Goal: Information Seeking & Learning: Learn about a topic

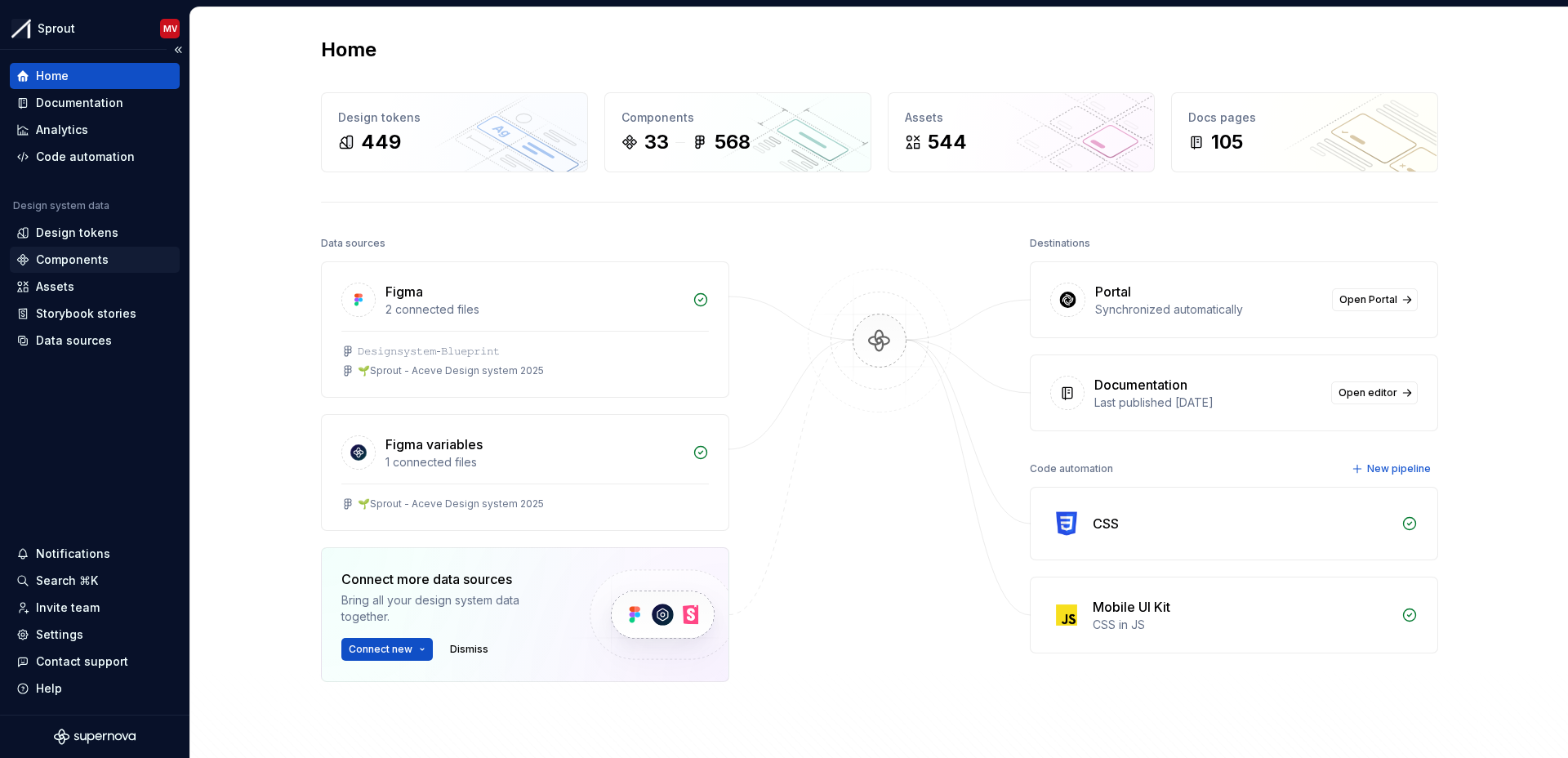
click at [47, 259] on div "Components" at bounding box center [73, 260] width 73 height 16
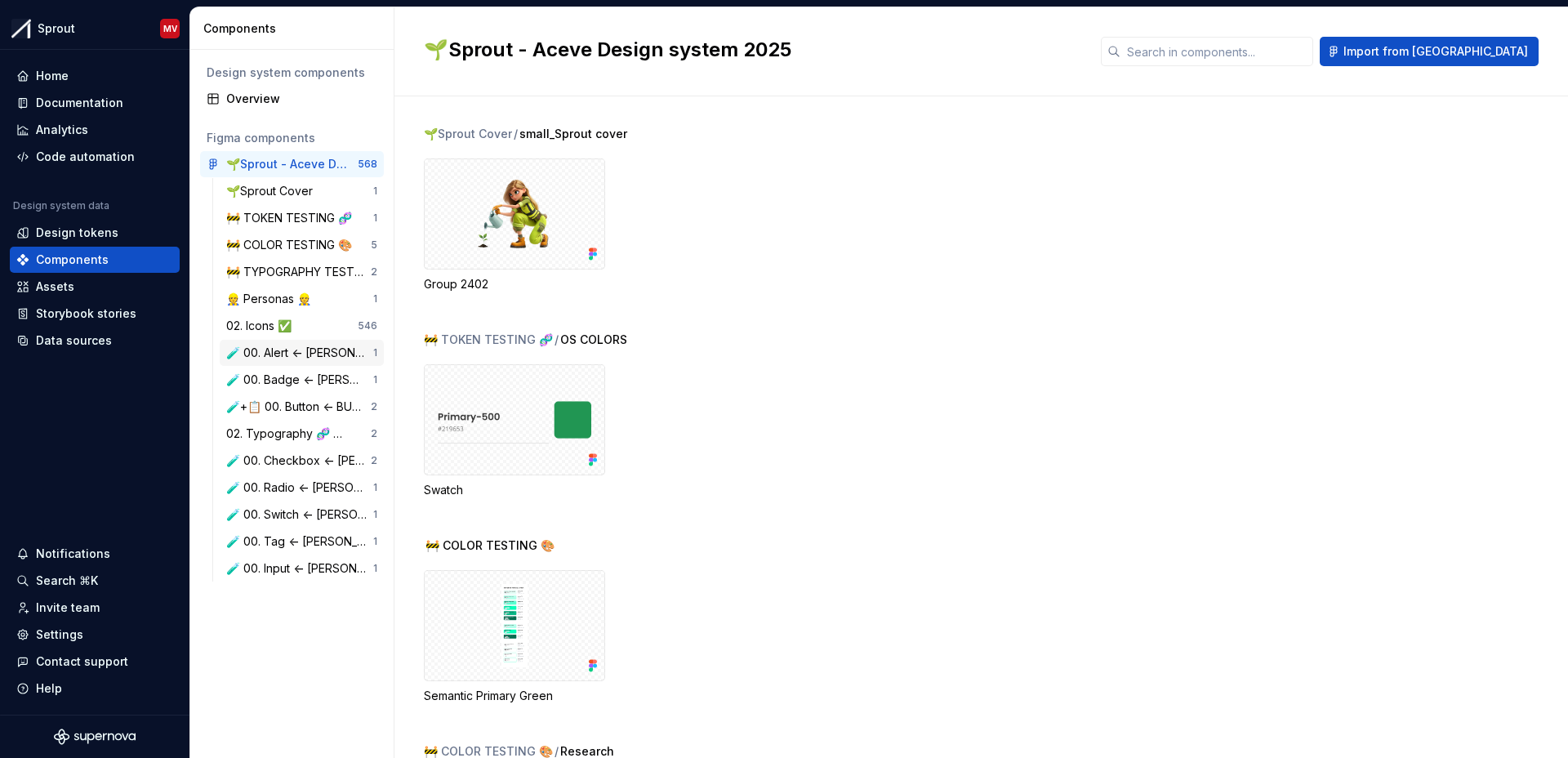
click at [276, 352] on div "🧪 00. Alert <- [PERSON_NAME]" at bounding box center [300, 353] width 147 height 16
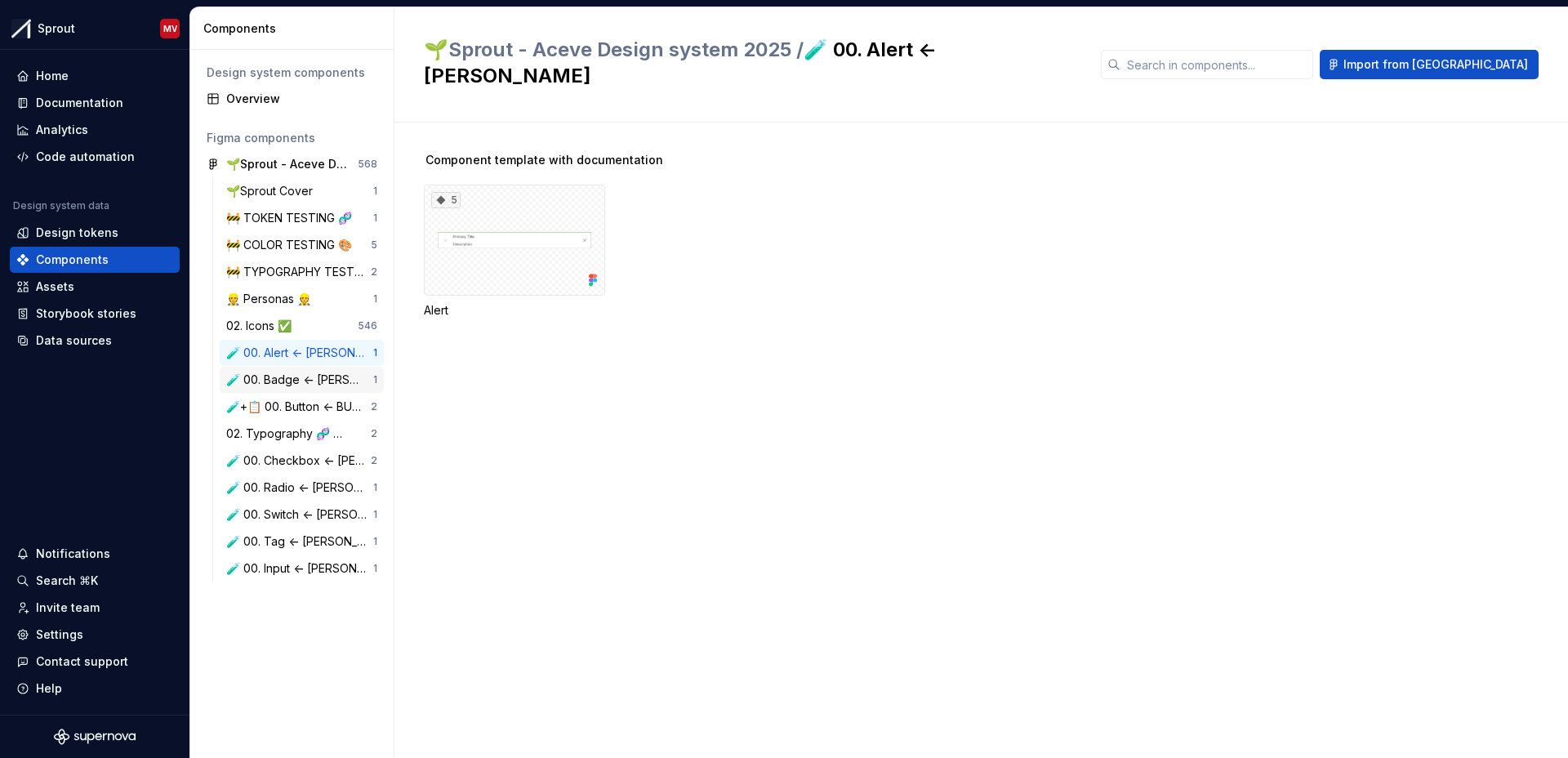
click at [308, 384] on div "🧪 00. Badge <- [PERSON_NAME]" at bounding box center [300, 379] width 147 height 16
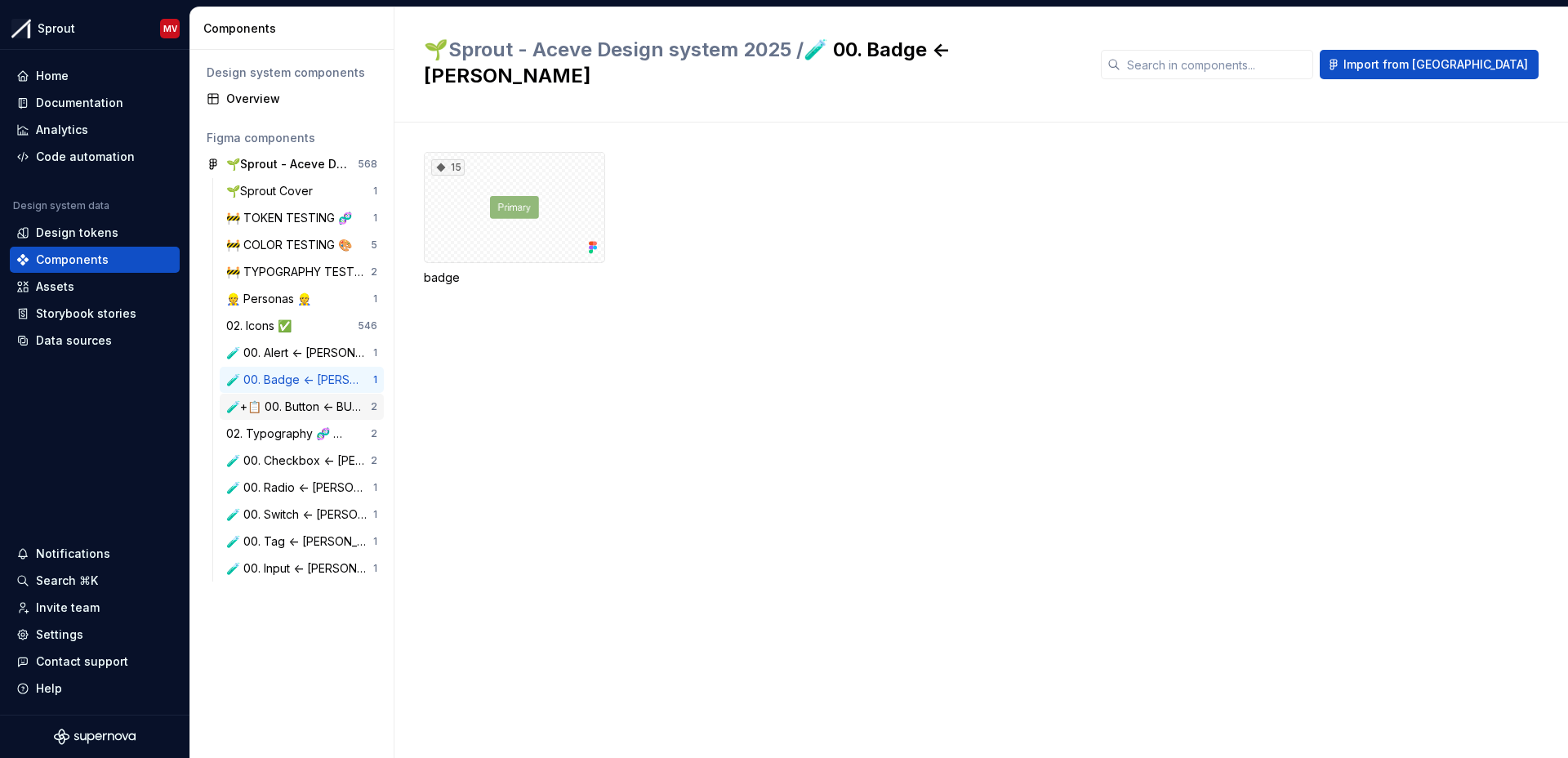
click at [285, 410] on div "🧪+📋 00. Button <- BURAK" at bounding box center [298, 407] width 144 height 16
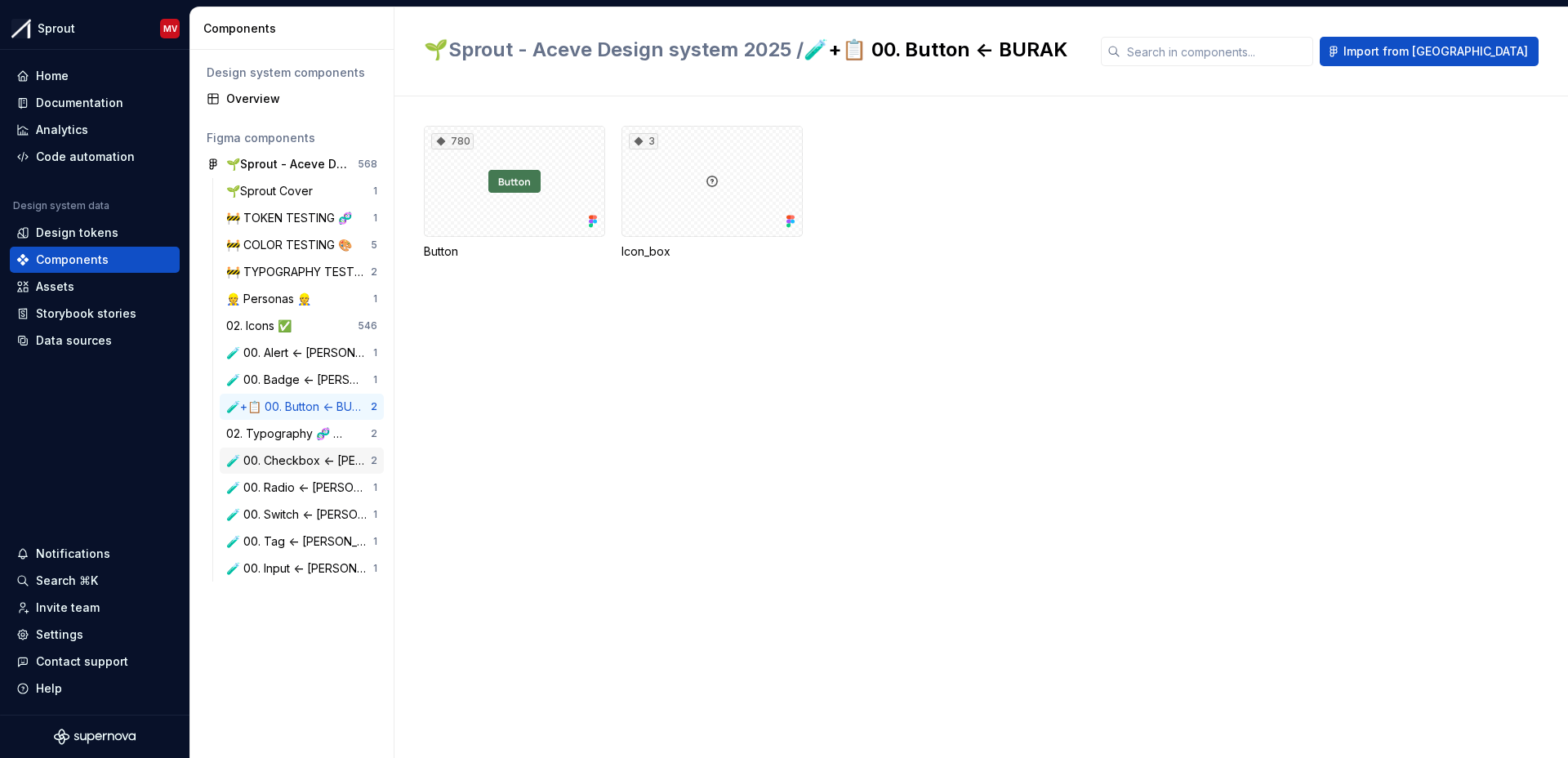
click at [283, 461] on div "🧪 00. Checkbox <- [PERSON_NAME]" at bounding box center [298, 460] width 144 height 16
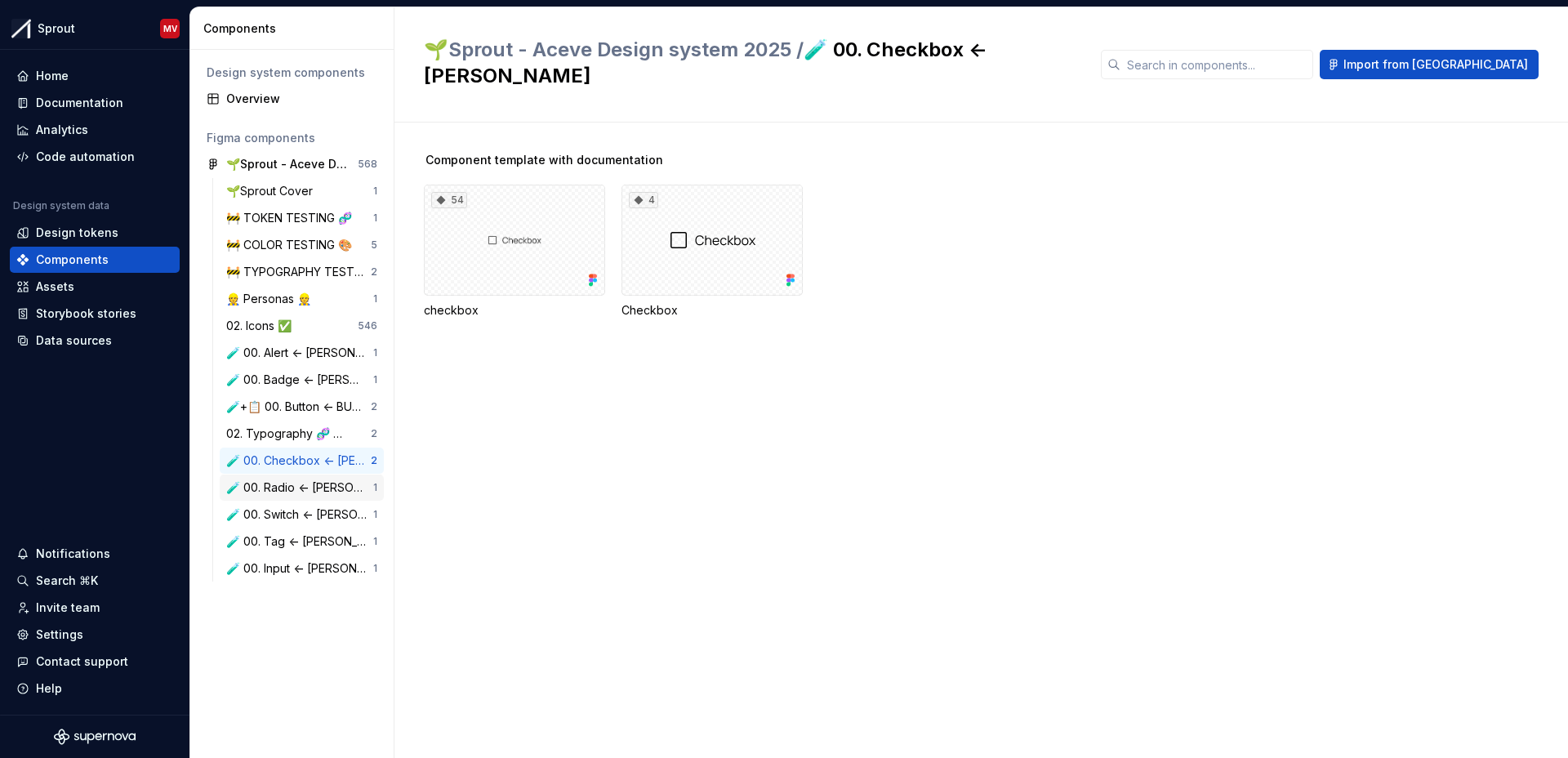
click at [289, 482] on div "🧪 00. Radio <- [PERSON_NAME]" at bounding box center [300, 488] width 147 height 16
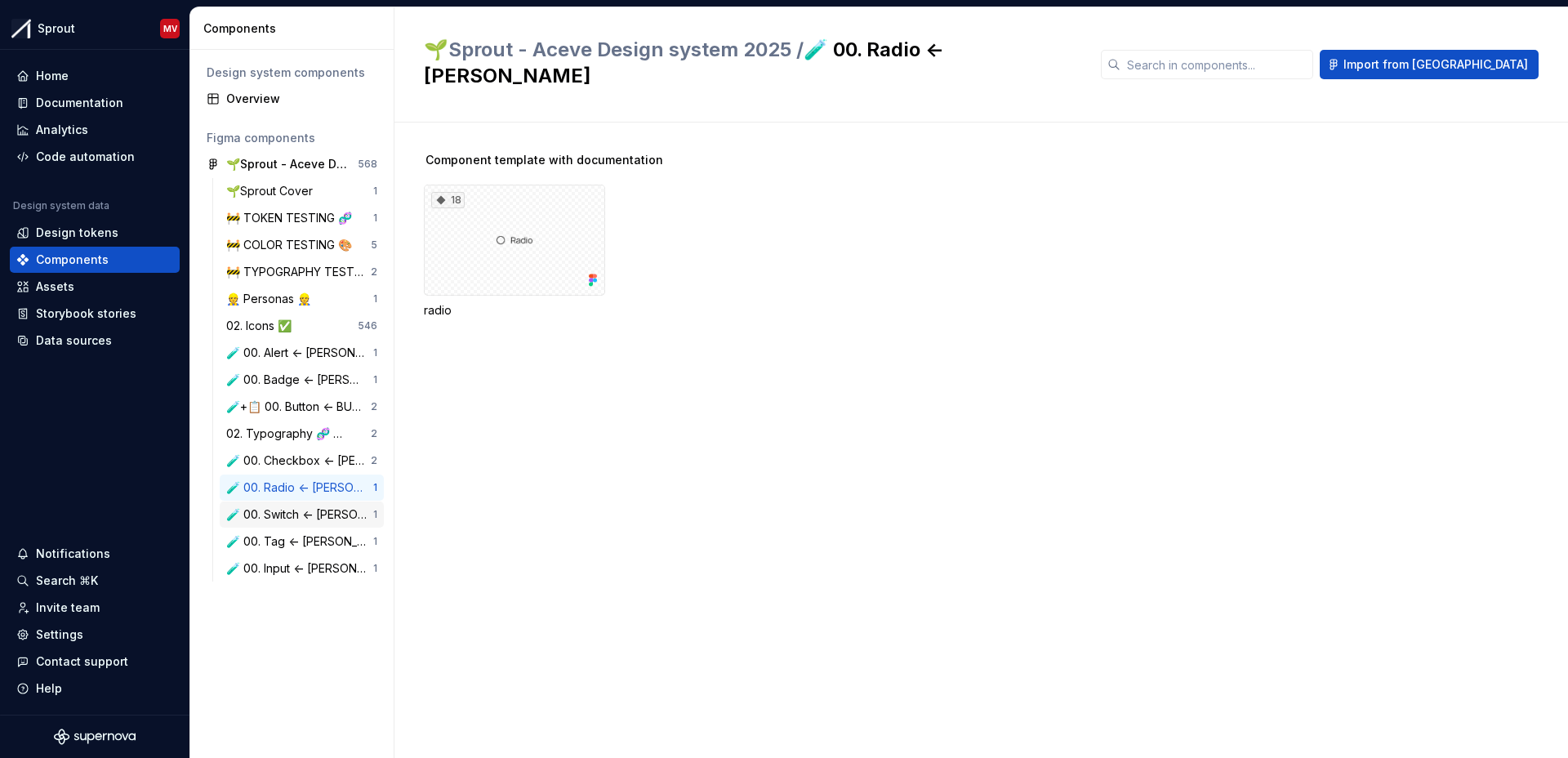
click at [296, 508] on div "🧪 00. Switch <- [PERSON_NAME]" at bounding box center [300, 514] width 147 height 16
click at [294, 541] on div "🧪 00. Tag <- [PERSON_NAME]" at bounding box center [300, 542] width 147 height 16
click at [292, 575] on div "🧪 00. Input <- [PERSON_NAME]" at bounding box center [300, 568] width 147 height 16
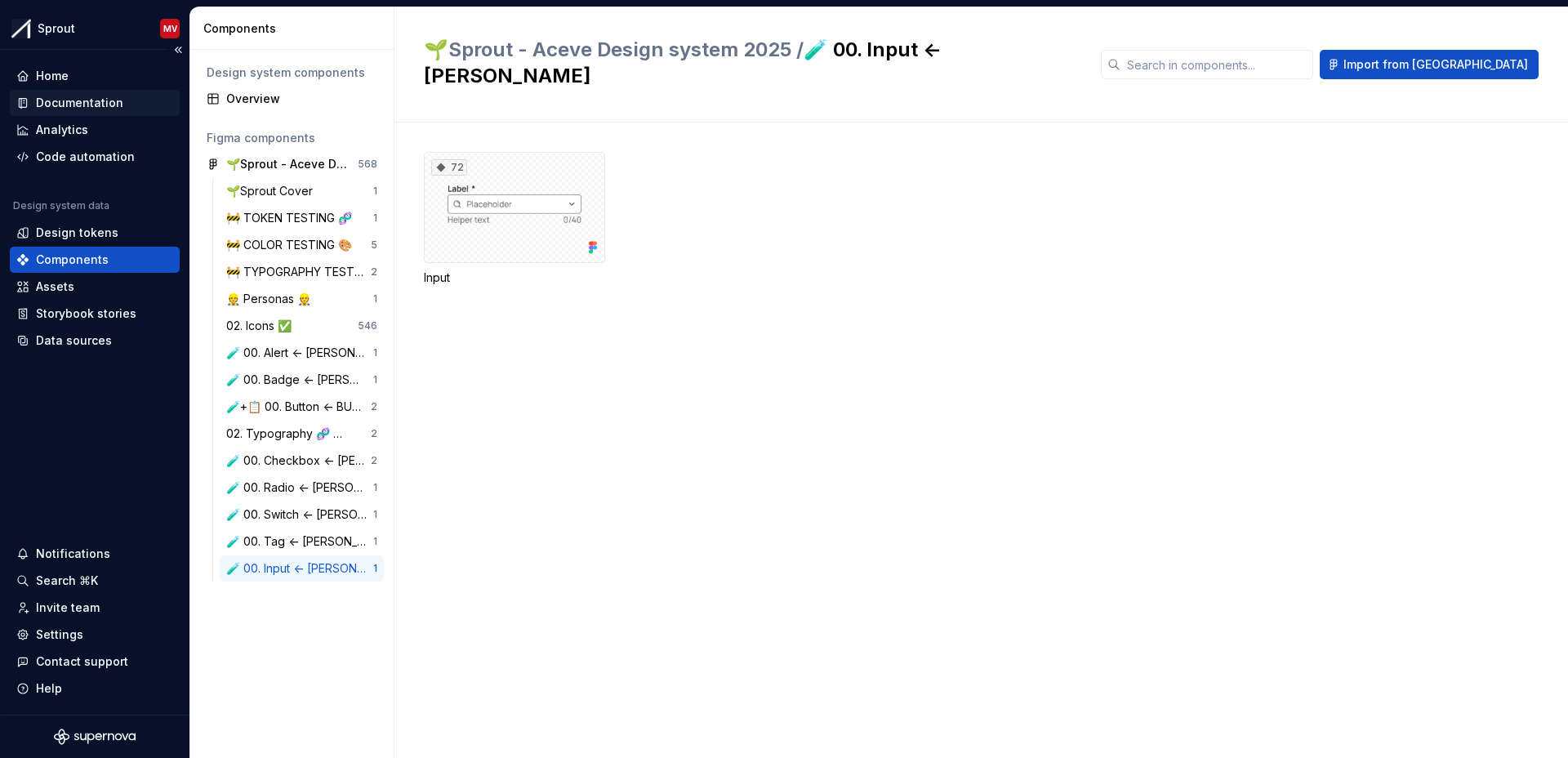
click at [109, 104] on div "Documentation" at bounding box center [80, 103] width 88 height 16
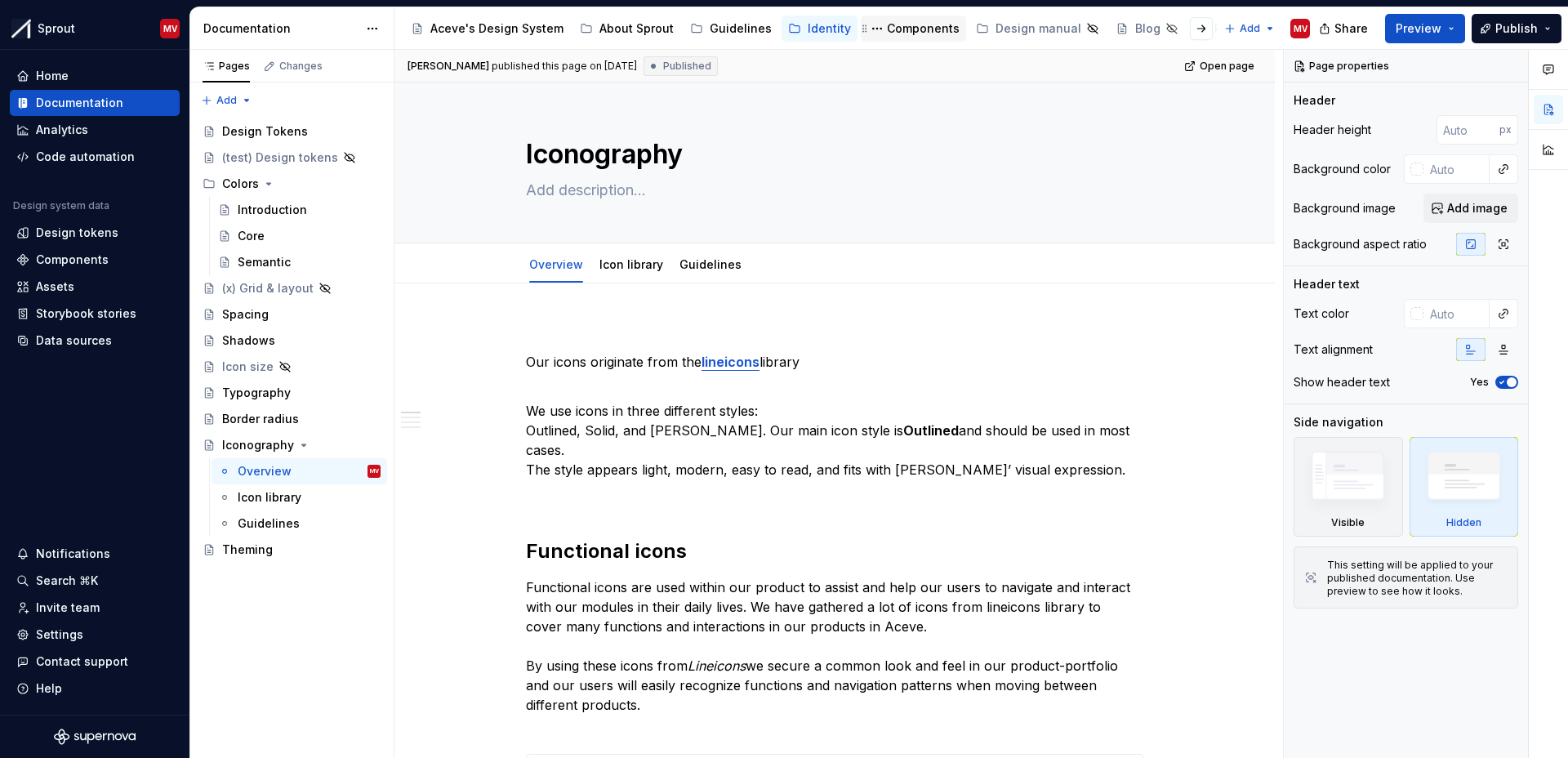
click at [902, 29] on div "Components" at bounding box center [924, 28] width 73 height 16
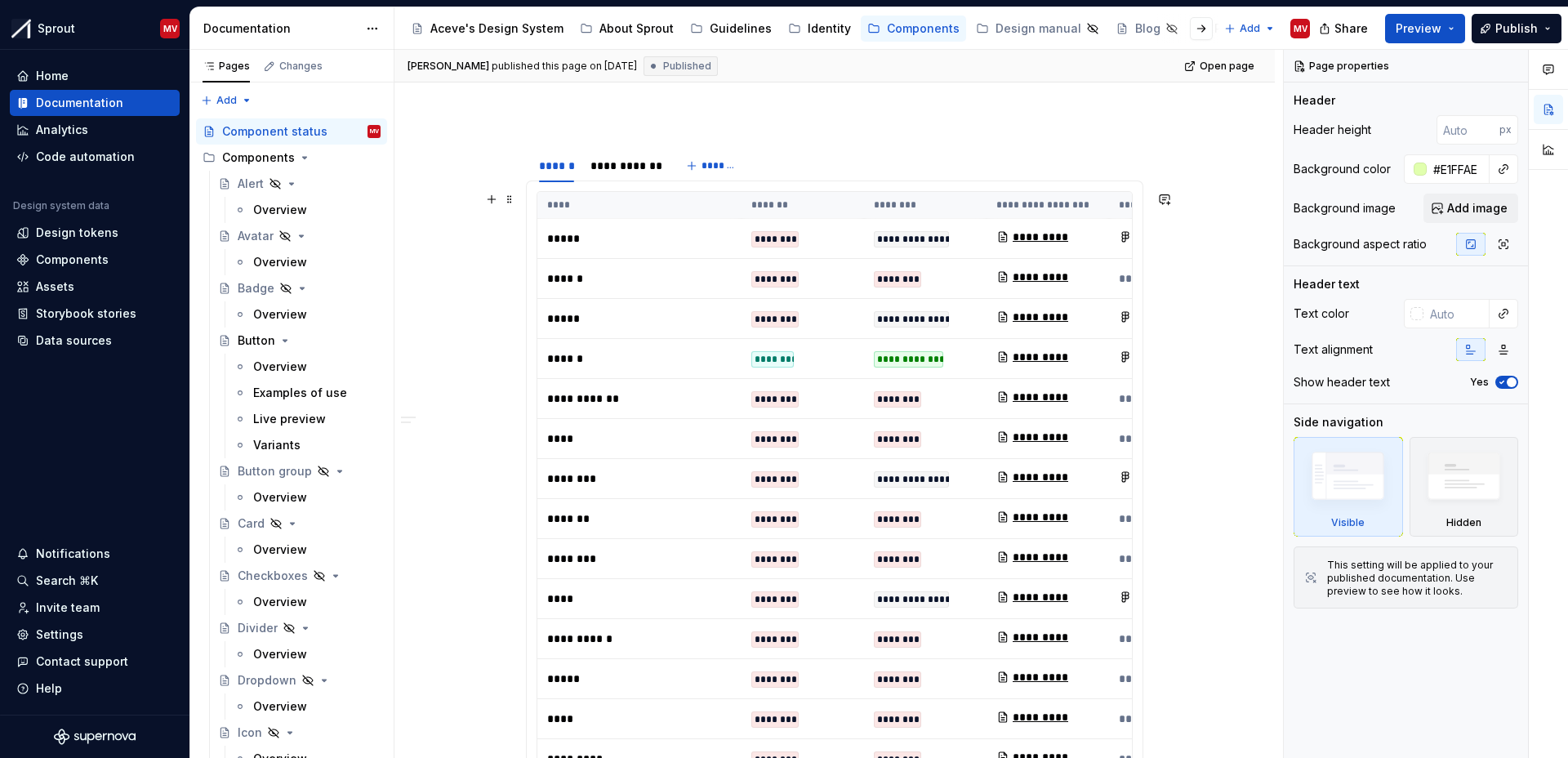
scroll to position [244, 0]
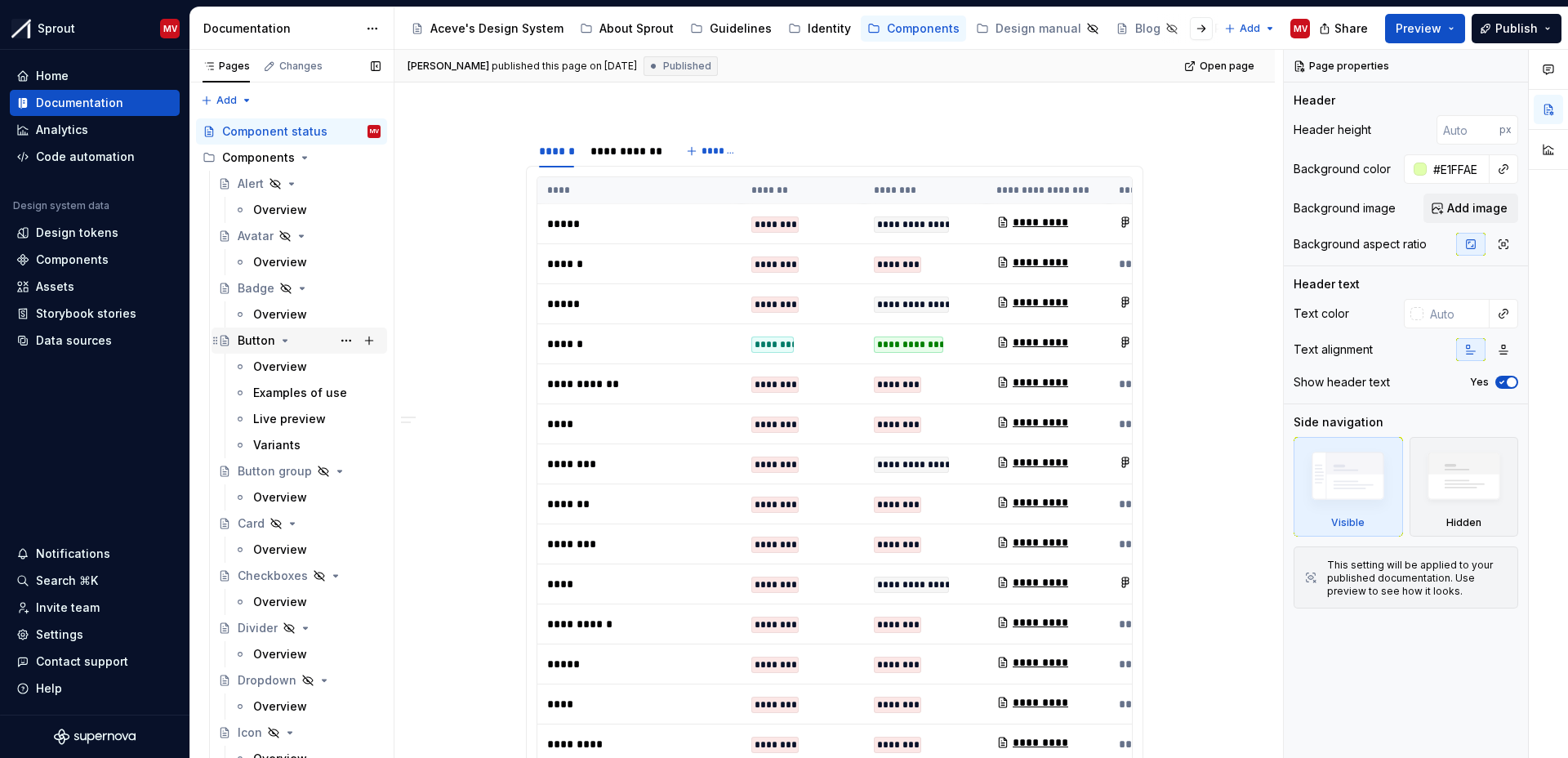
click at [253, 345] on div "Button" at bounding box center [256, 340] width 37 height 16
click at [283, 368] on div "Overview" at bounding box center [280, 366] width 54 height 16
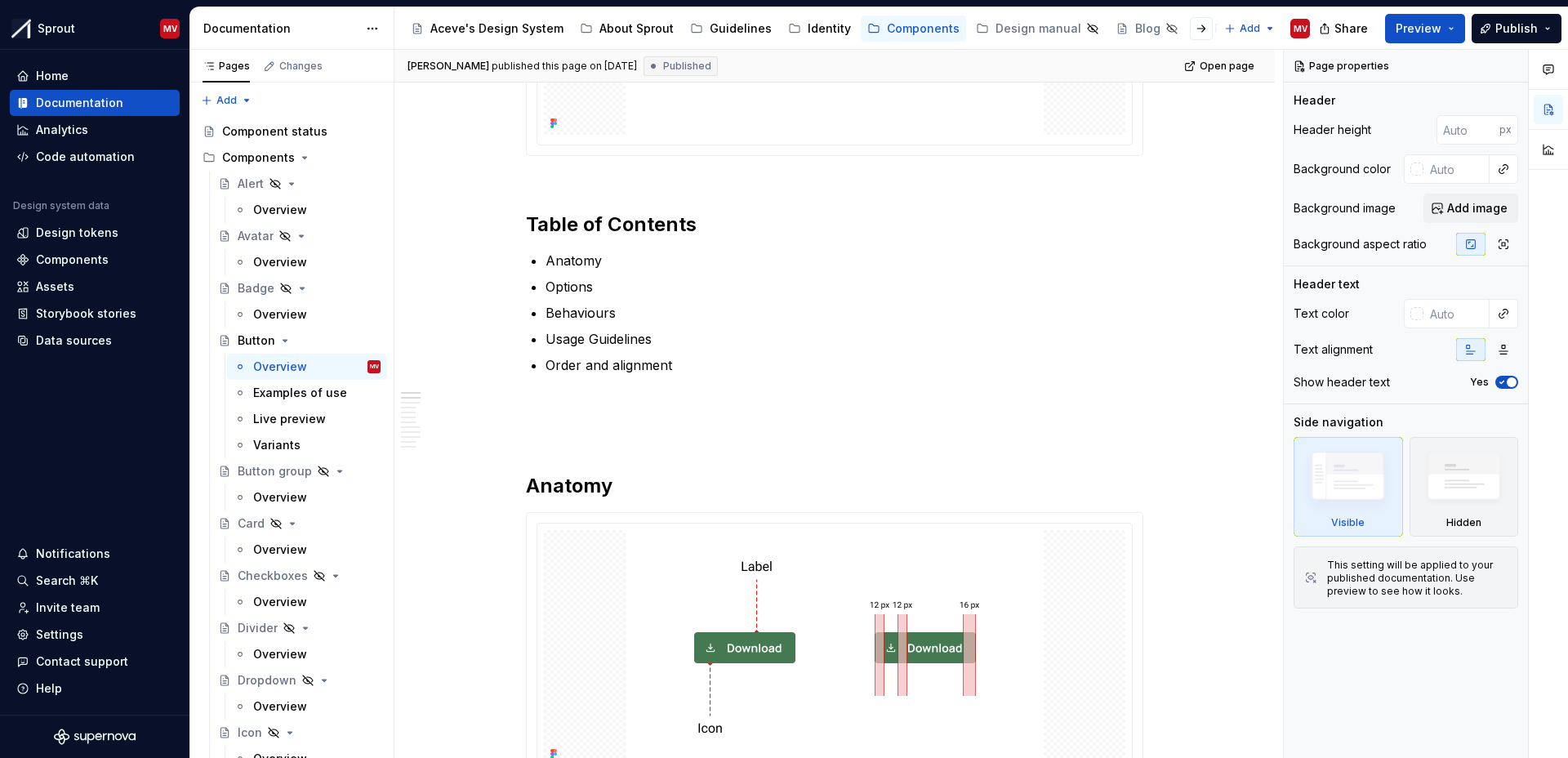
scroll to position [1058, 0]
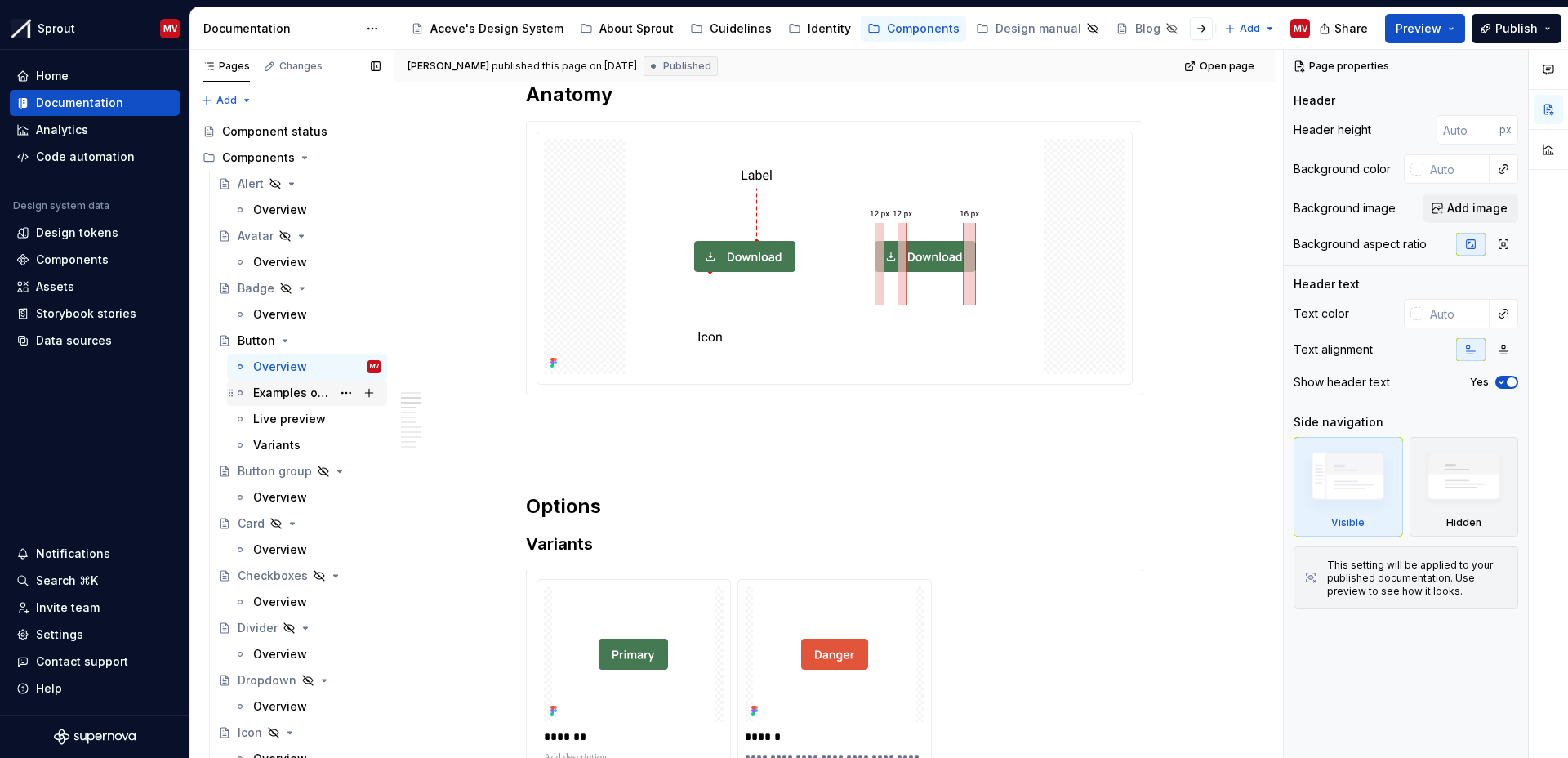
click at [289, 391] on div "Examples of use" at bounding box center [293, 393] width 78 height 16
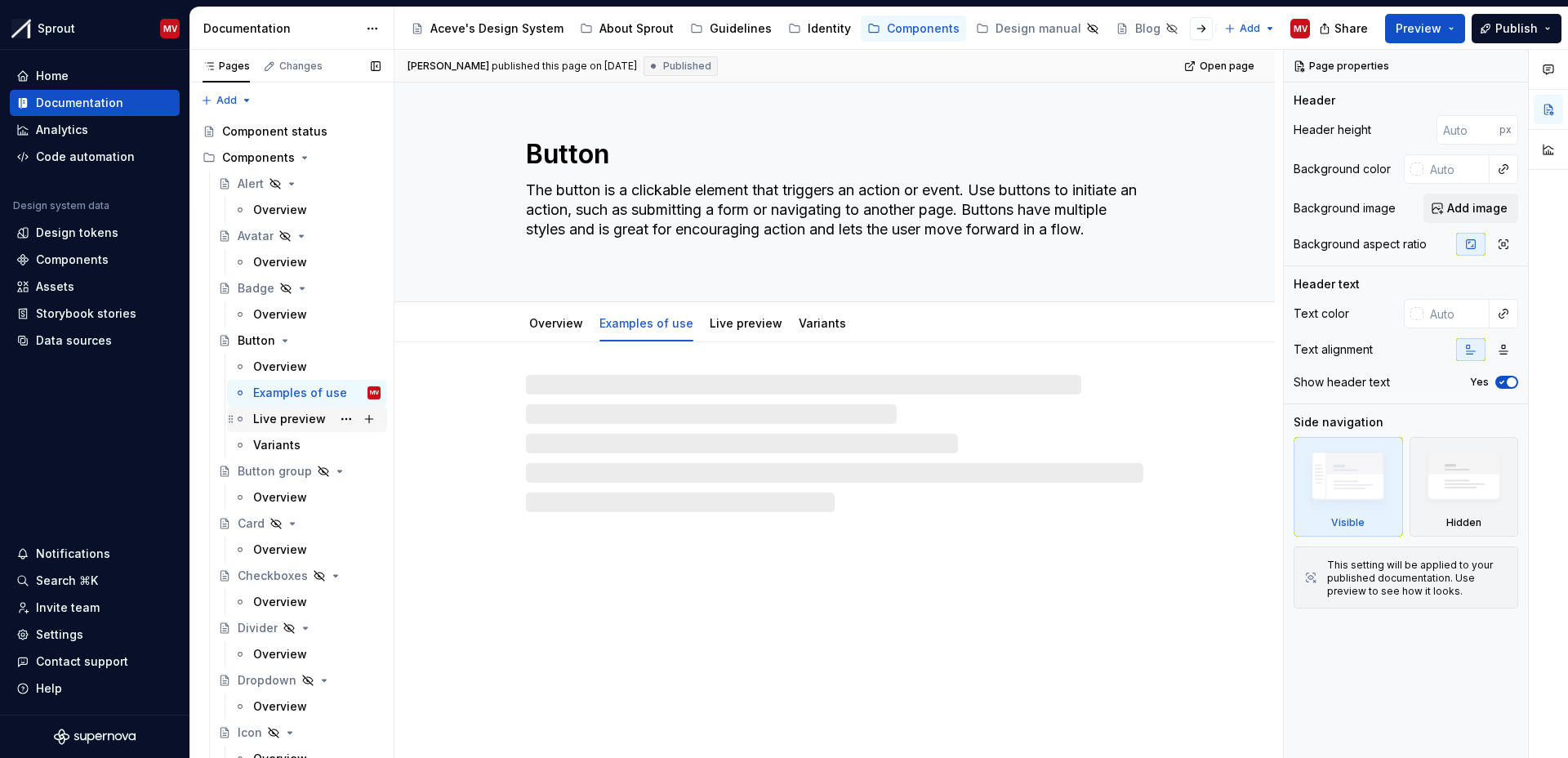
click at [268, 418] on div "Live preview" at bounding box center [290, 418] width 73 height 16
click at [268, 443] on div "Variants" at bounding box center [277, 445] width 47 height 16
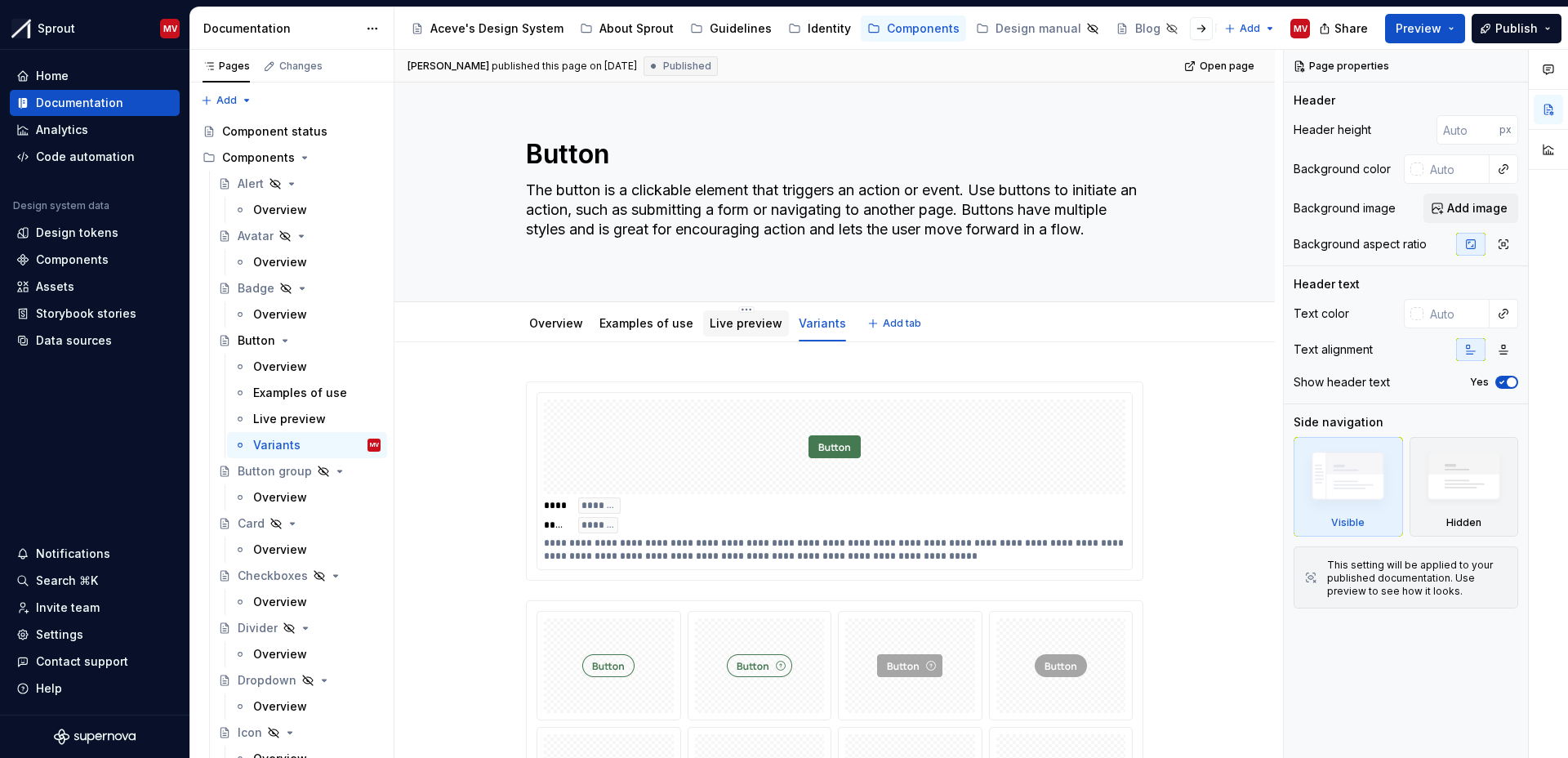
click at [730, 330] on div "Live preview" at bounding box center [746, 324] width 73 height 16
click at [534, 324] on link "Overview" at bounding box center [556, 324] width 54 height 14
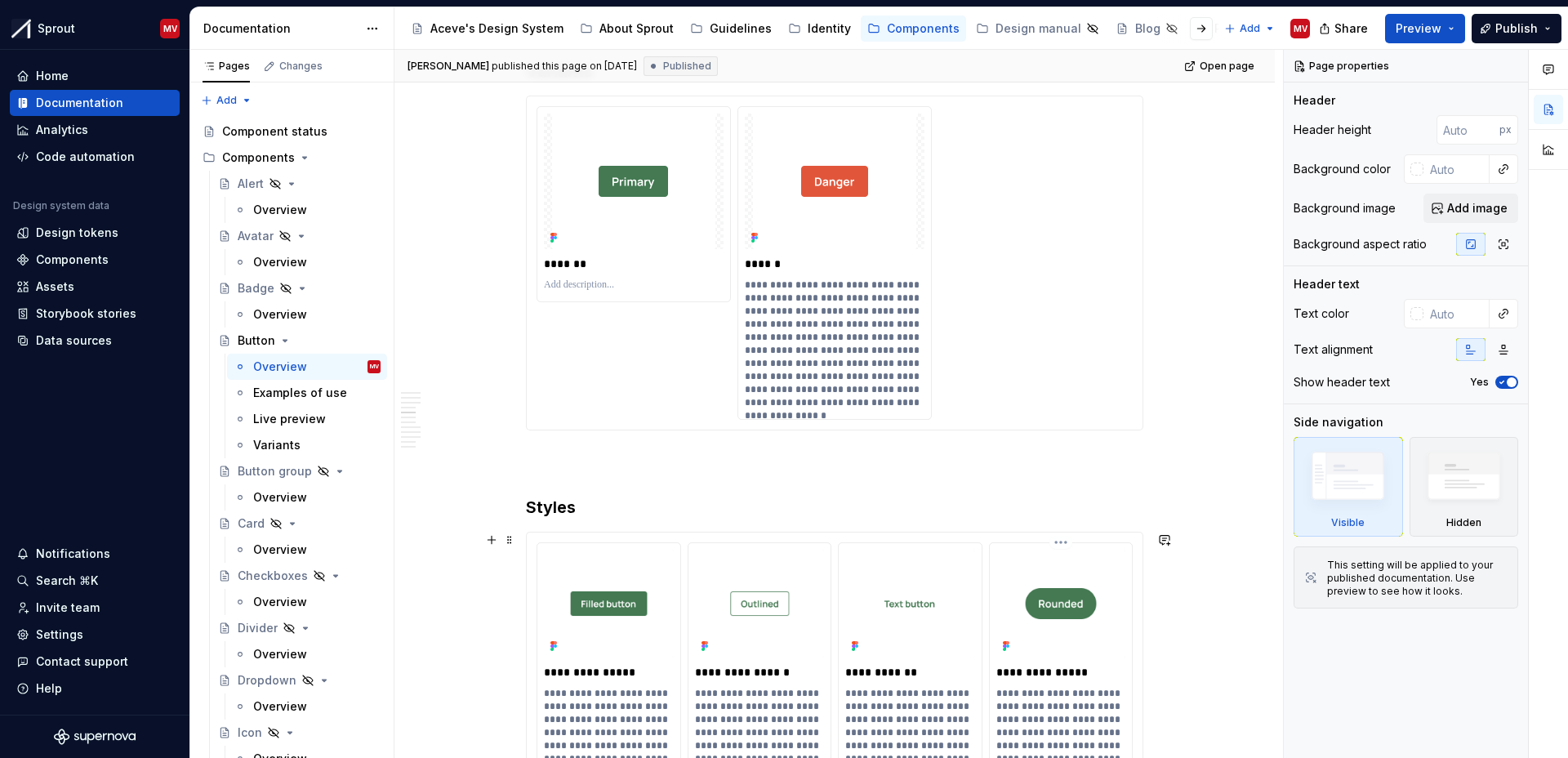
scroll to position [1845, 0]
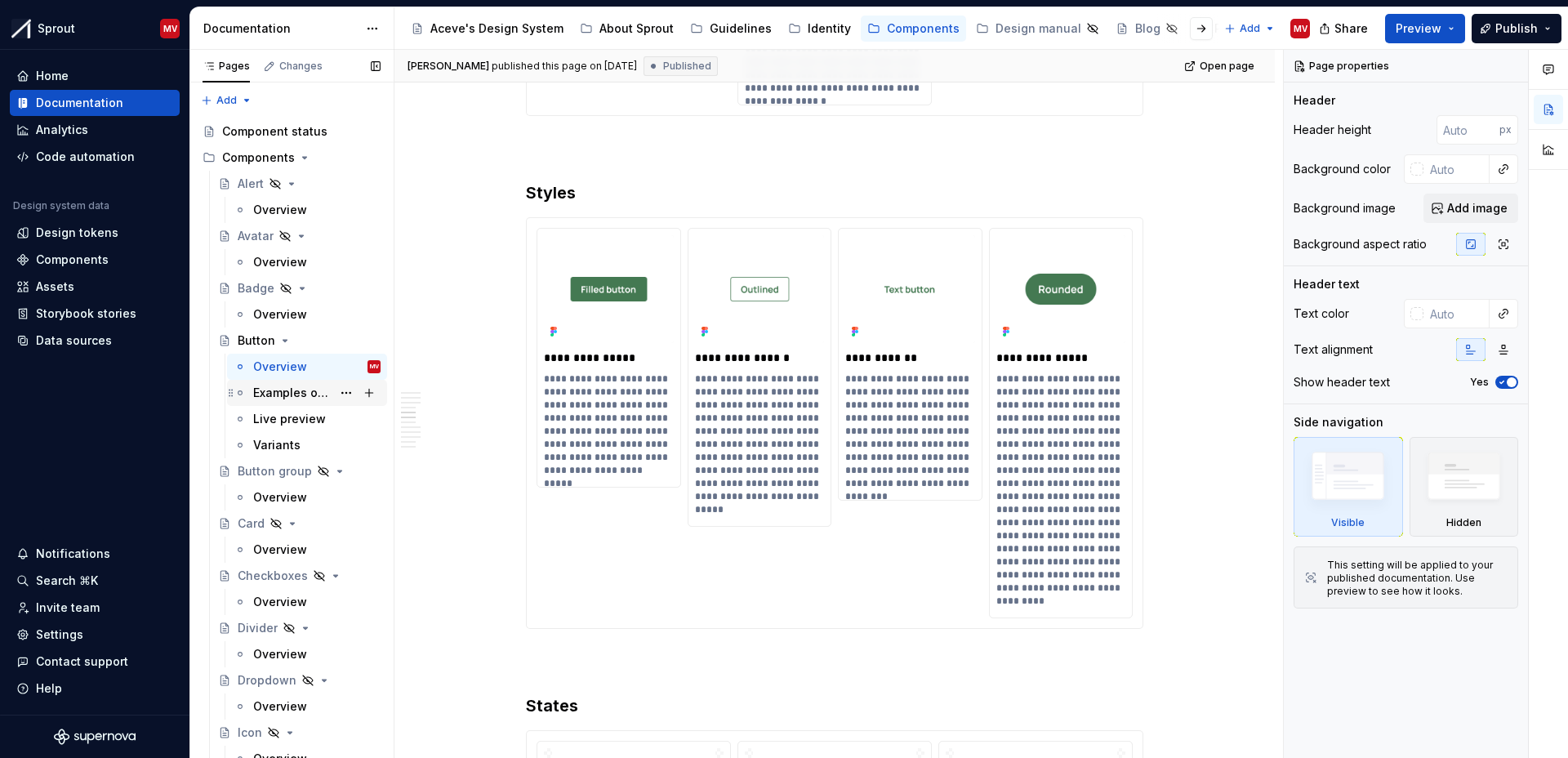
click at [273, 382] on div "Examples of use" at bounding box center [317, 393] width 128 height 23
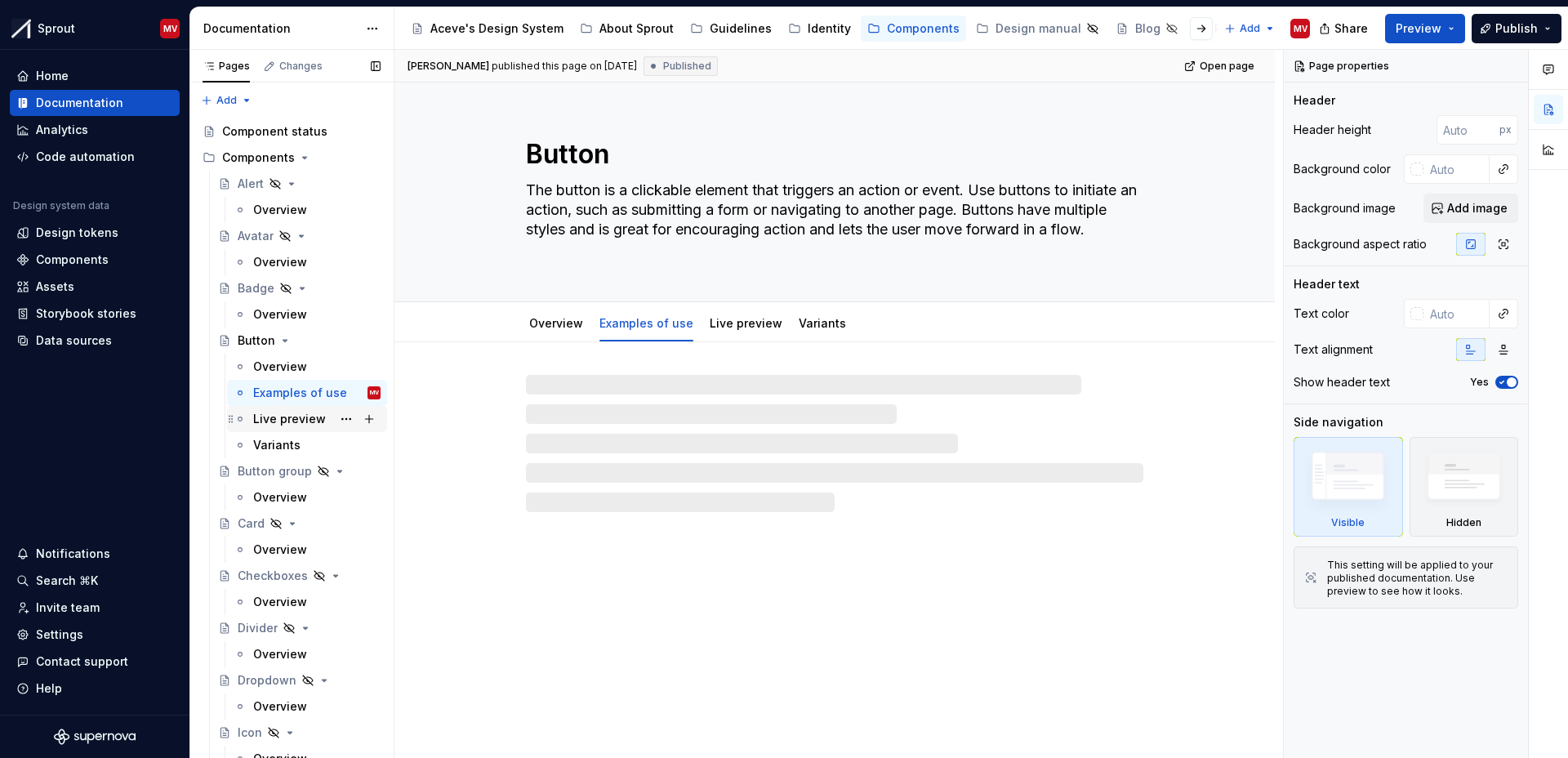
click at [277, 418] on div "Live preview" at bounding box center [290, 418] width 73 height 16
click at [282, 443] on div "Variants" at bounding box center [277, 445] width 47 height 16
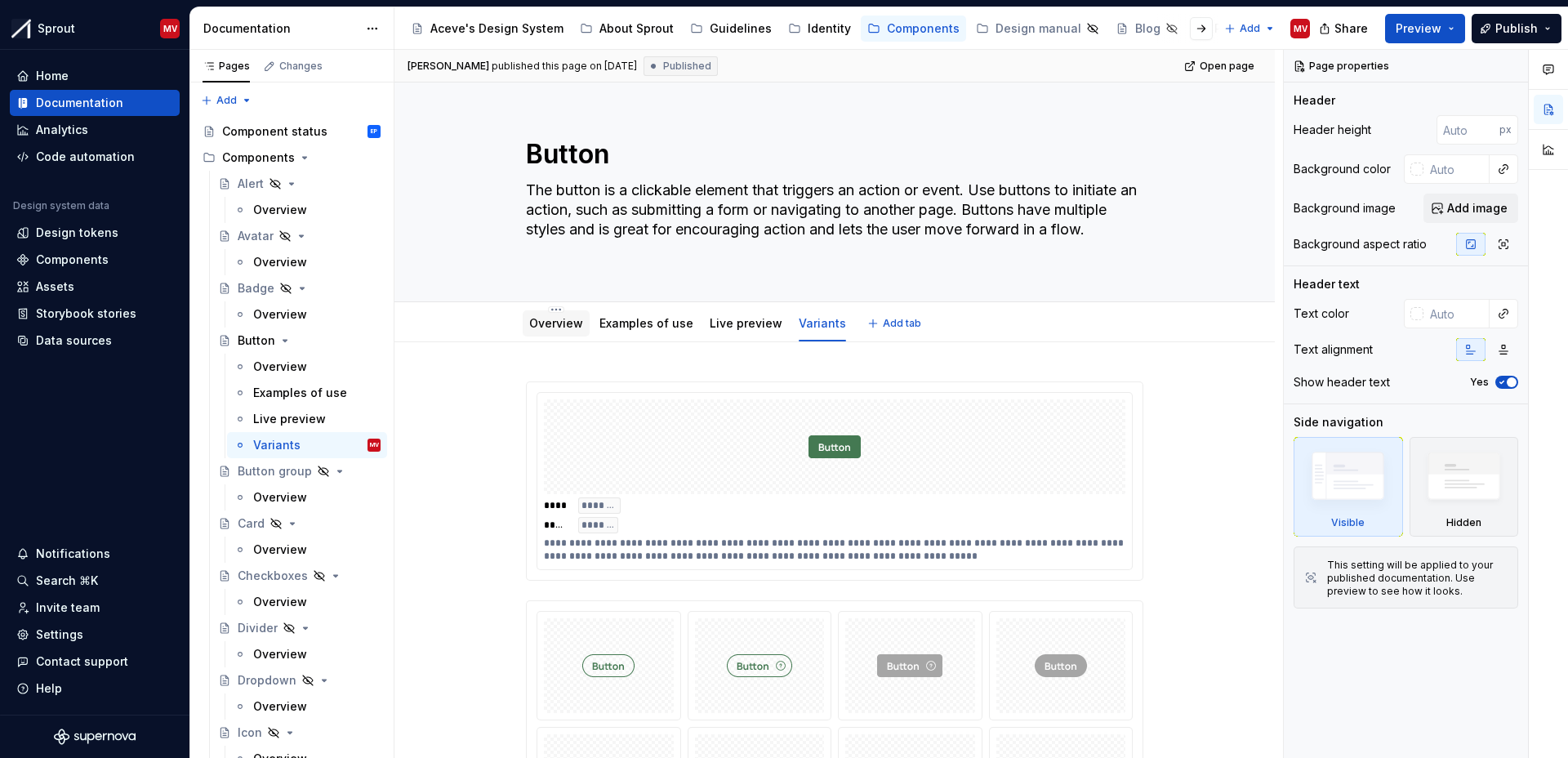
click at [546, 318] on link "Overview" at bounding box center [556, 324] width 54 height 14
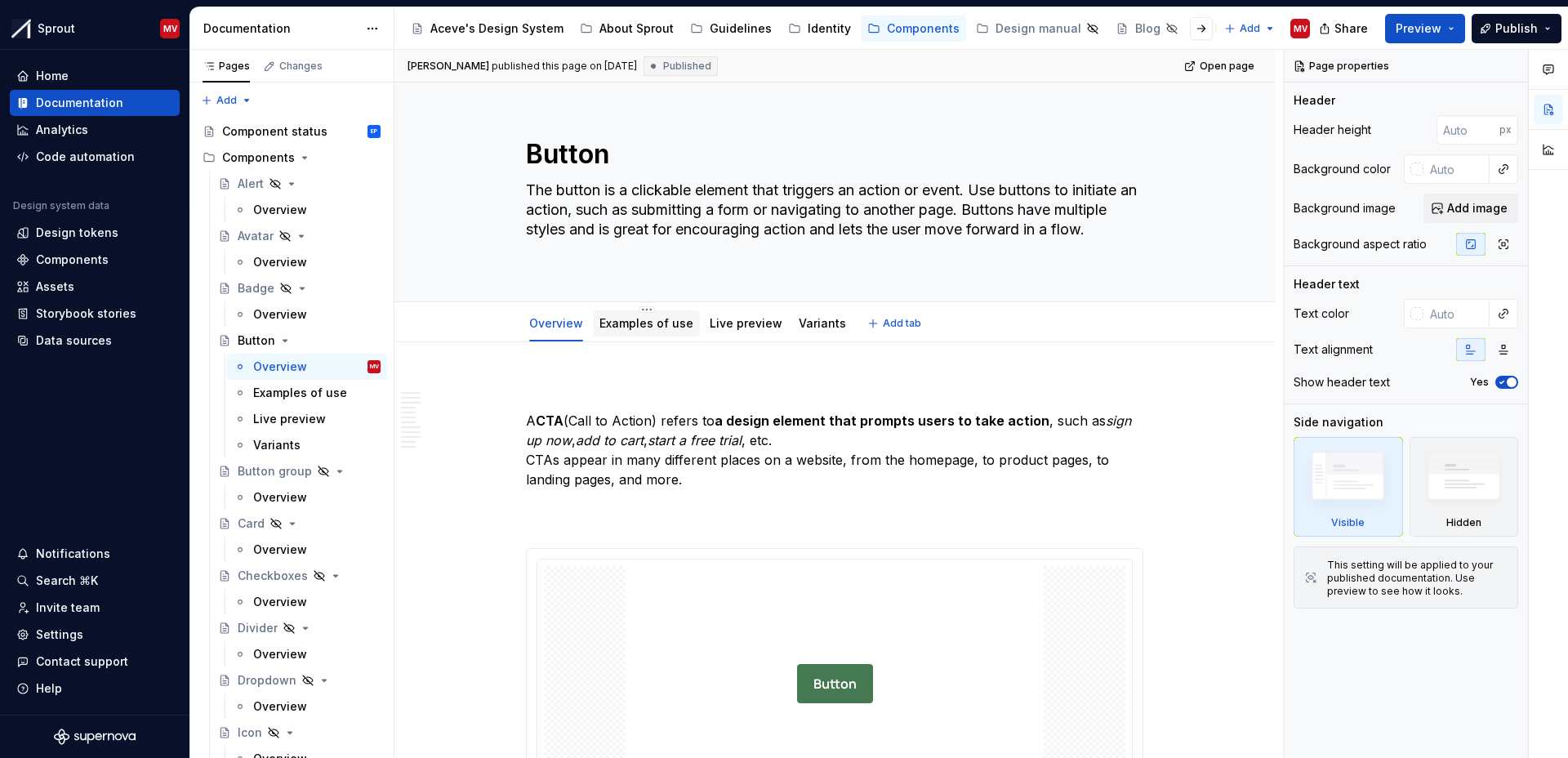
click at [641, 330] on div "Examples of use" at bounding box center [646, 324] width 94 height 16
click at [753, 318] on link "Live preview" at bounding box center [746, 324] width 73 height 14
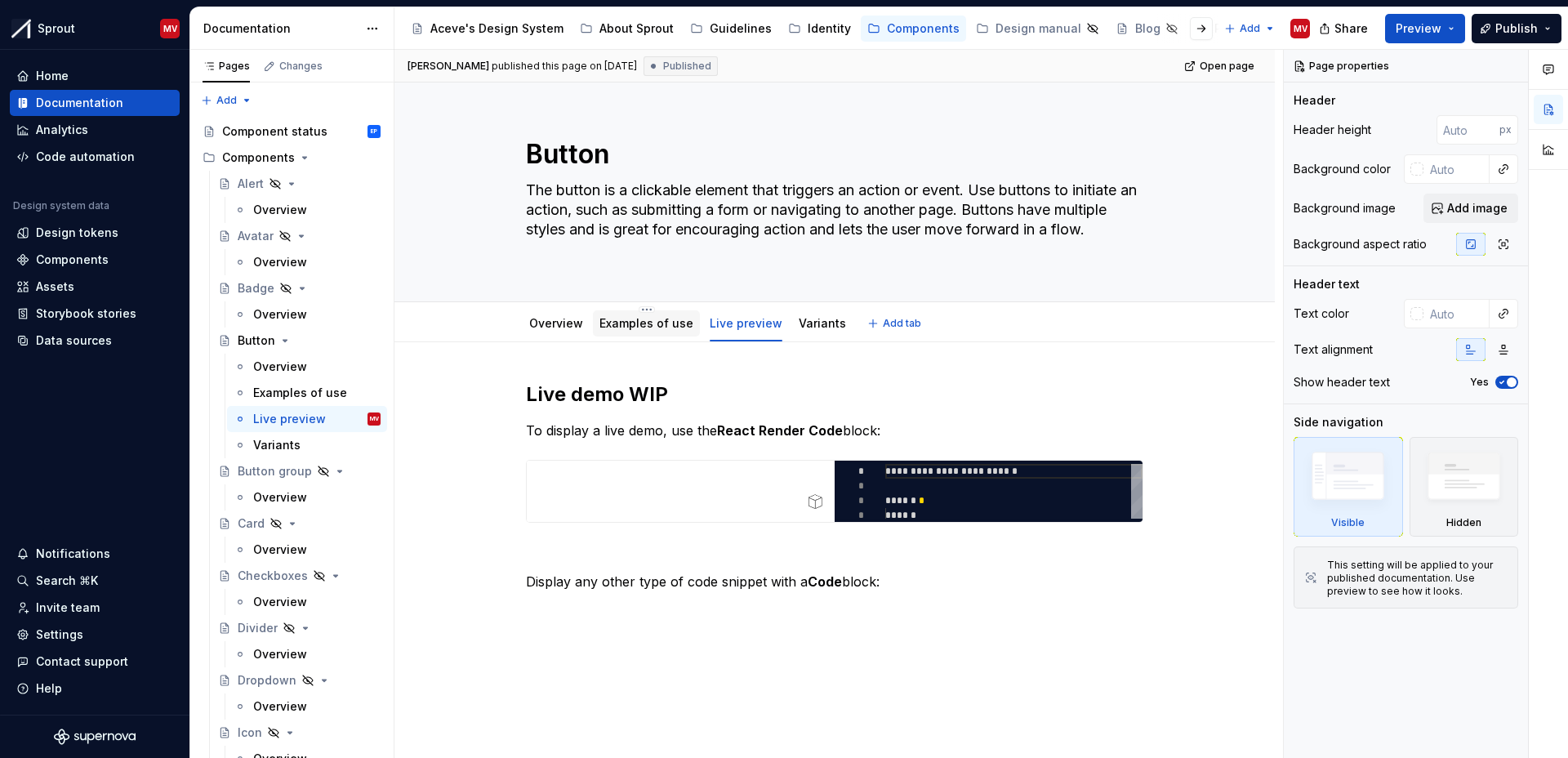
click at [628, 320] on link "Examples of use" at bounding box center [646, 324] width 94 height 14
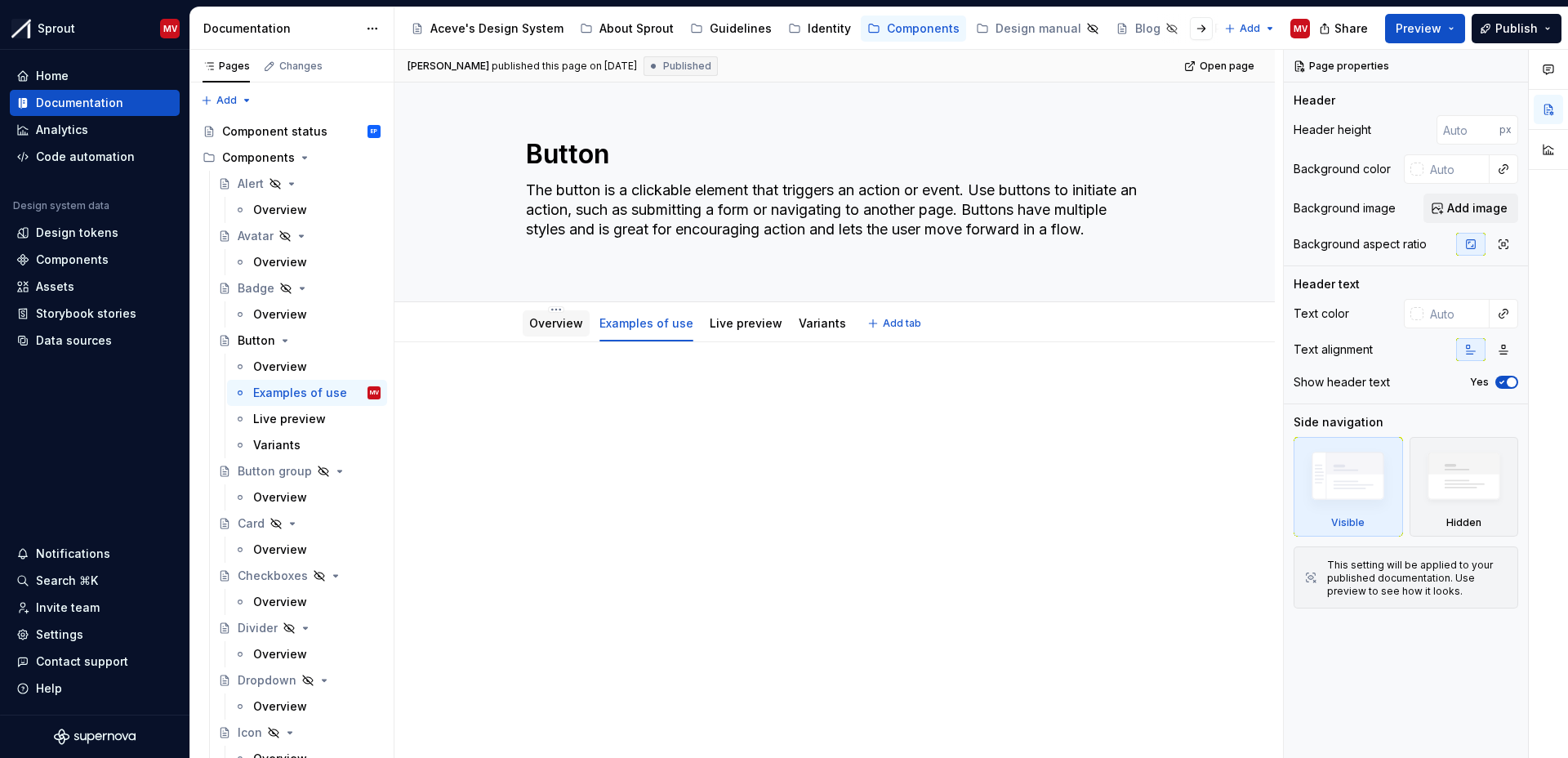
click at [544, 329] on link "Overview" at bounding box center [556, 324] width 54 height 14
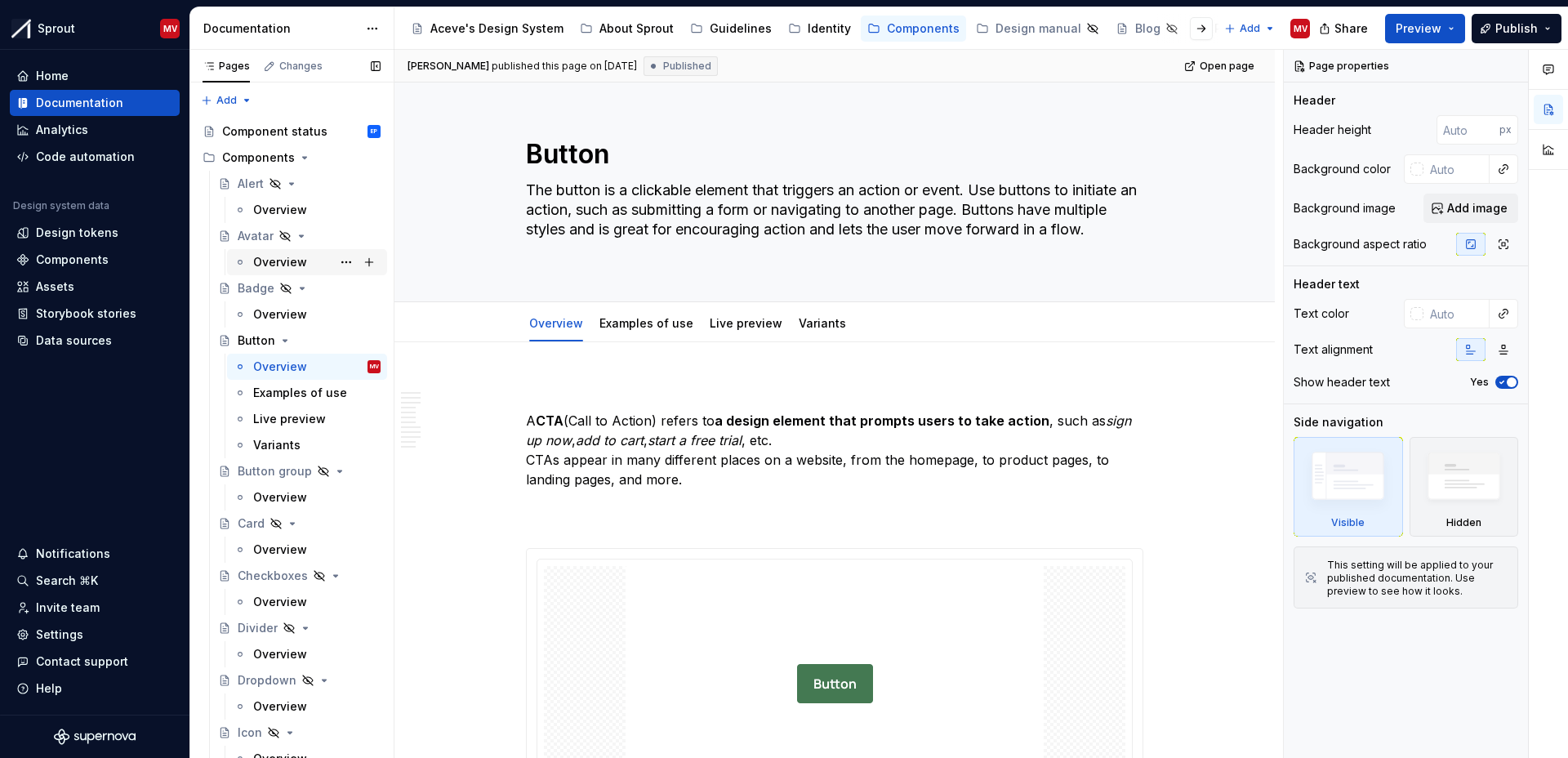
click at [269, 259] on div "Overview" at bounding box center [280, 262] width 54 height 16
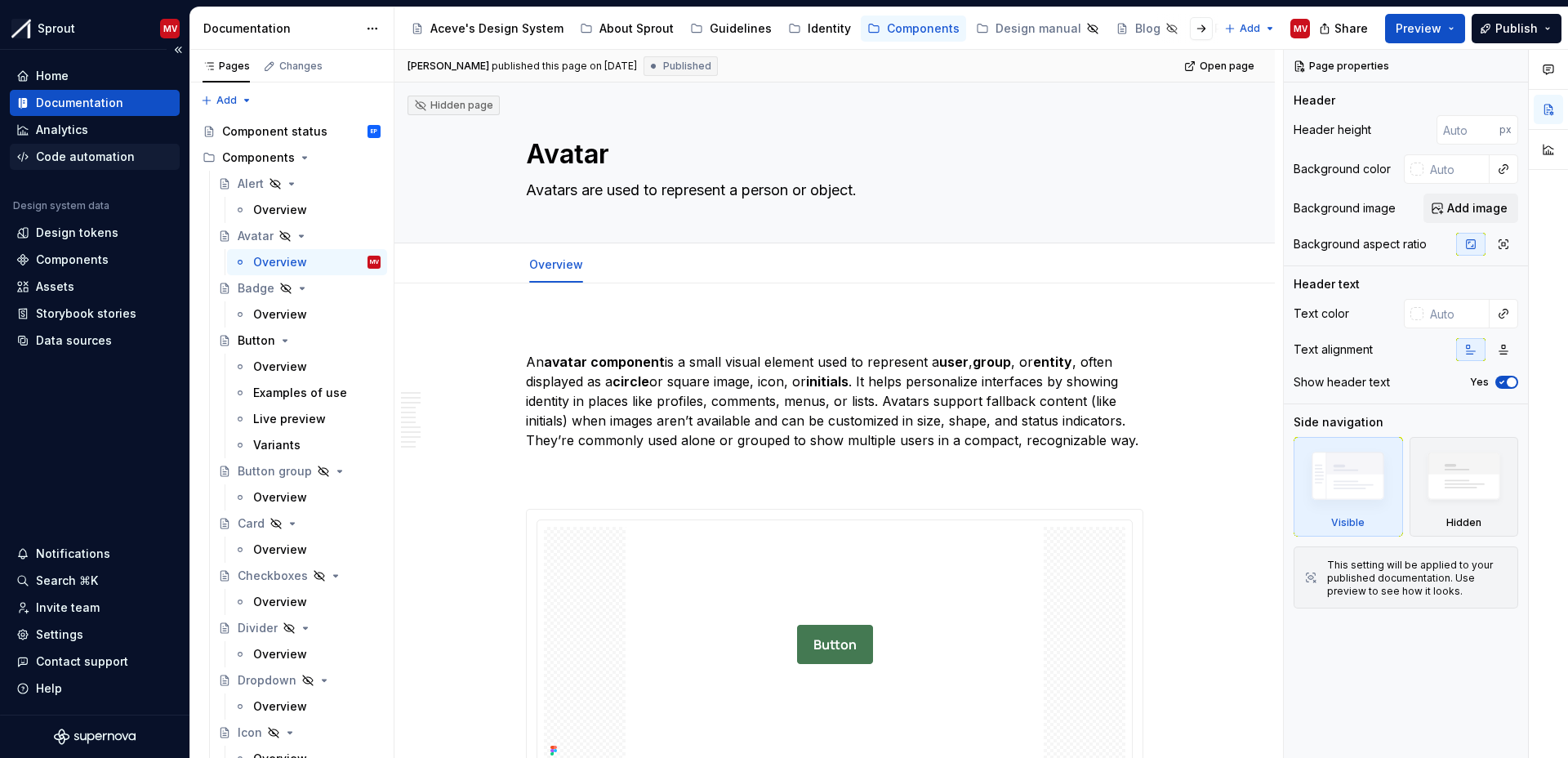
click at [44, 144] on div "Code automation" at bounding box center [95, 156] width 170 height 26
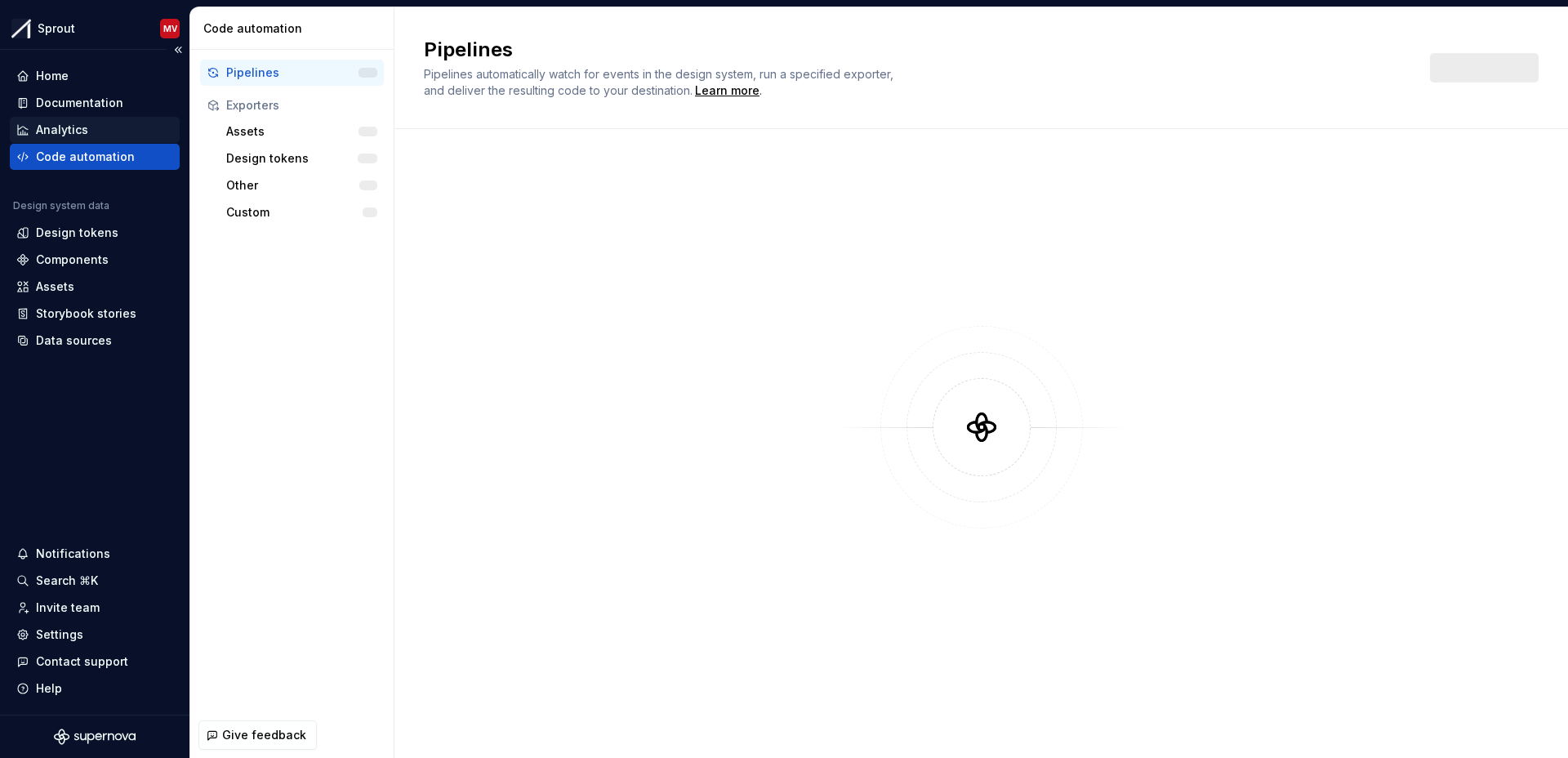
click at [55, 129] on div "Analytics" at bounding box center [62, 129] width 52 height 16
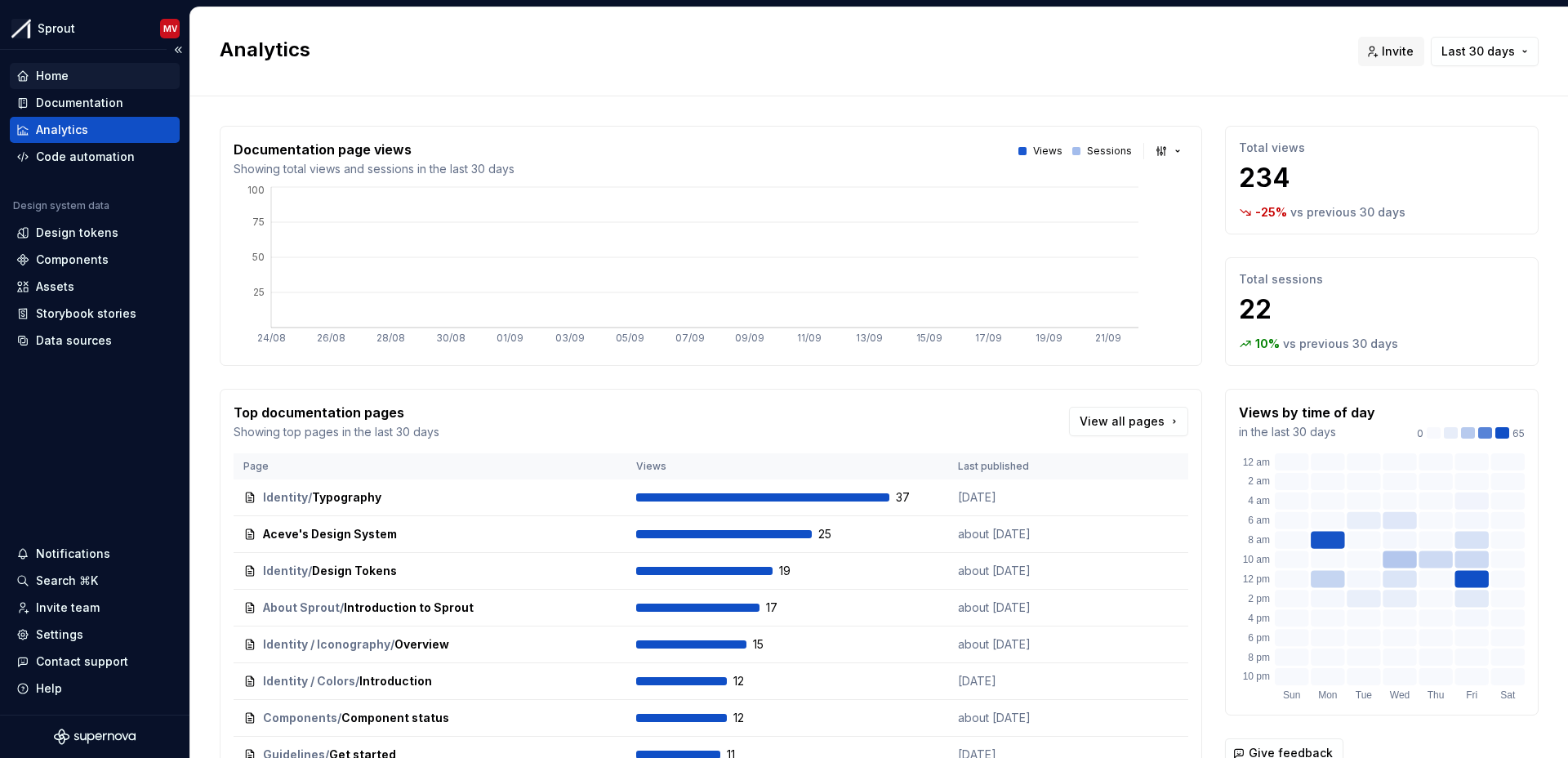
click at [56, 80] on div "Home" at bounding box center [52, 75] width 33 height 16
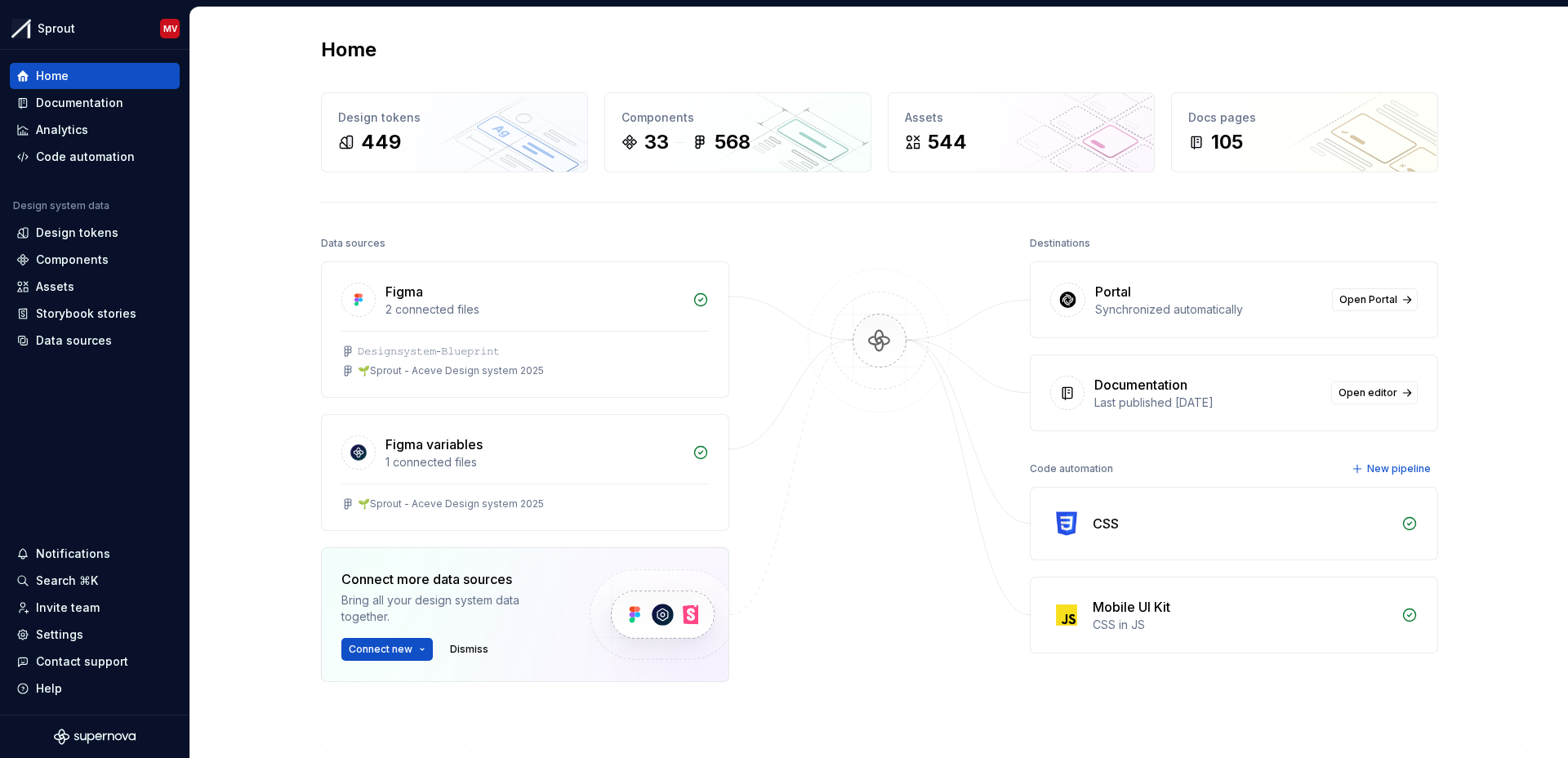
click at [884, 341] on img at bounding box center [879, 357] width 159 height 177
click at [1372, 299] on span "Open Portal" at bounding box center [1368, 300] width 58 height 13
click at [95, 110] on div "Documentation" at bounding box center [80, 103] width 88 height 16
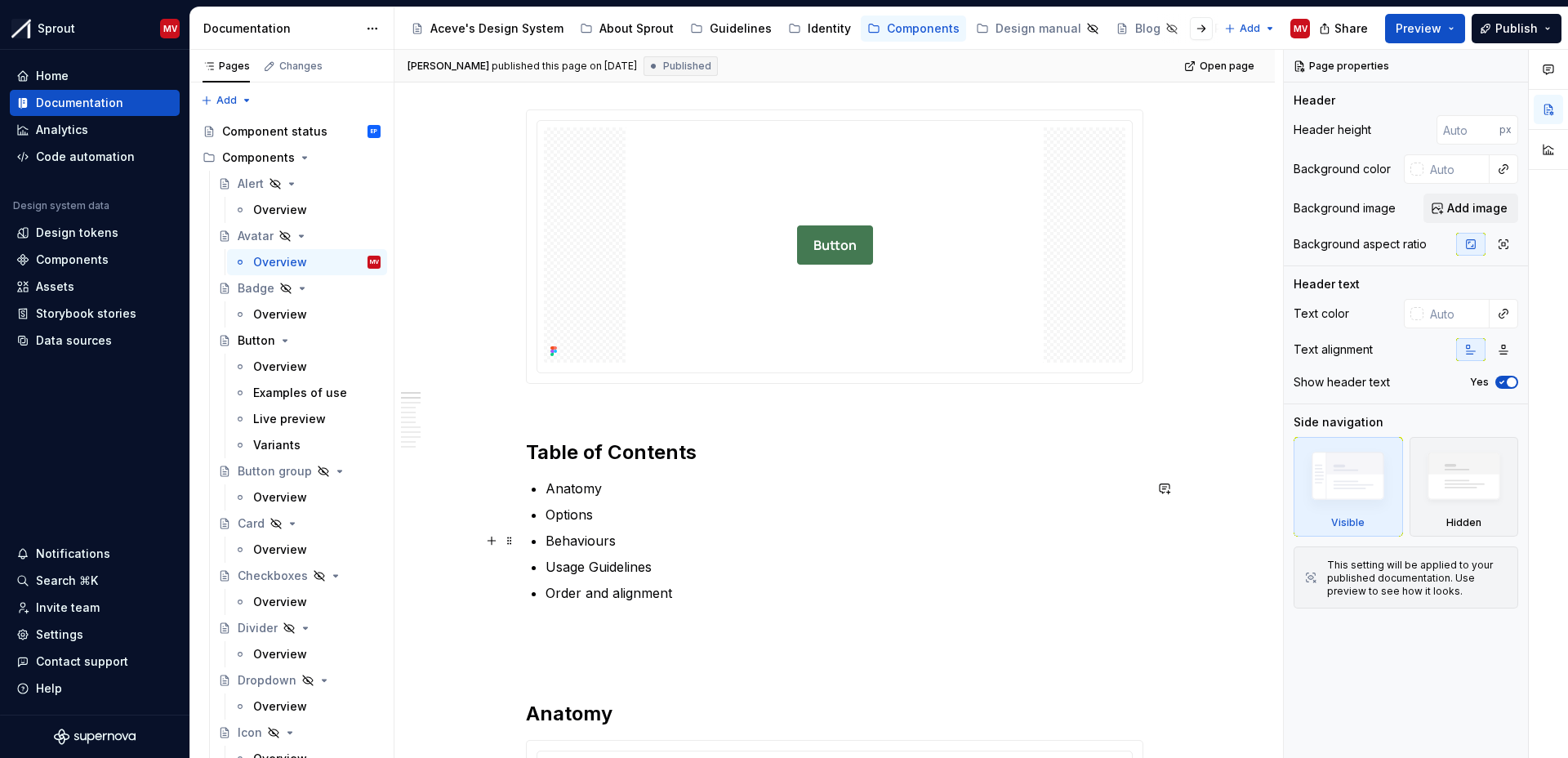
scroll to position [512, 0]
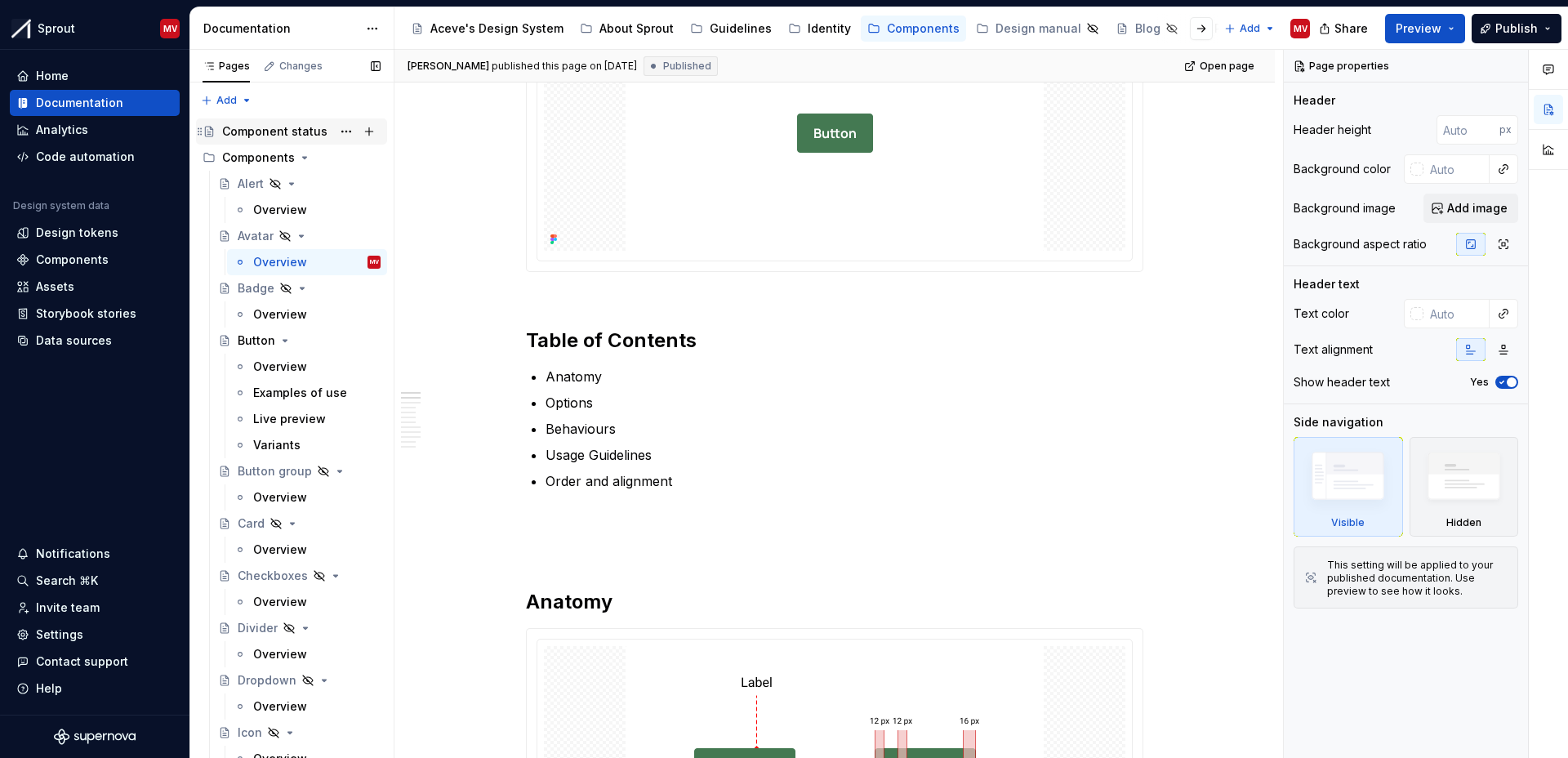
click at [247, 133] on div "Component status" at bounding box center [275, 131] width 105 height 16
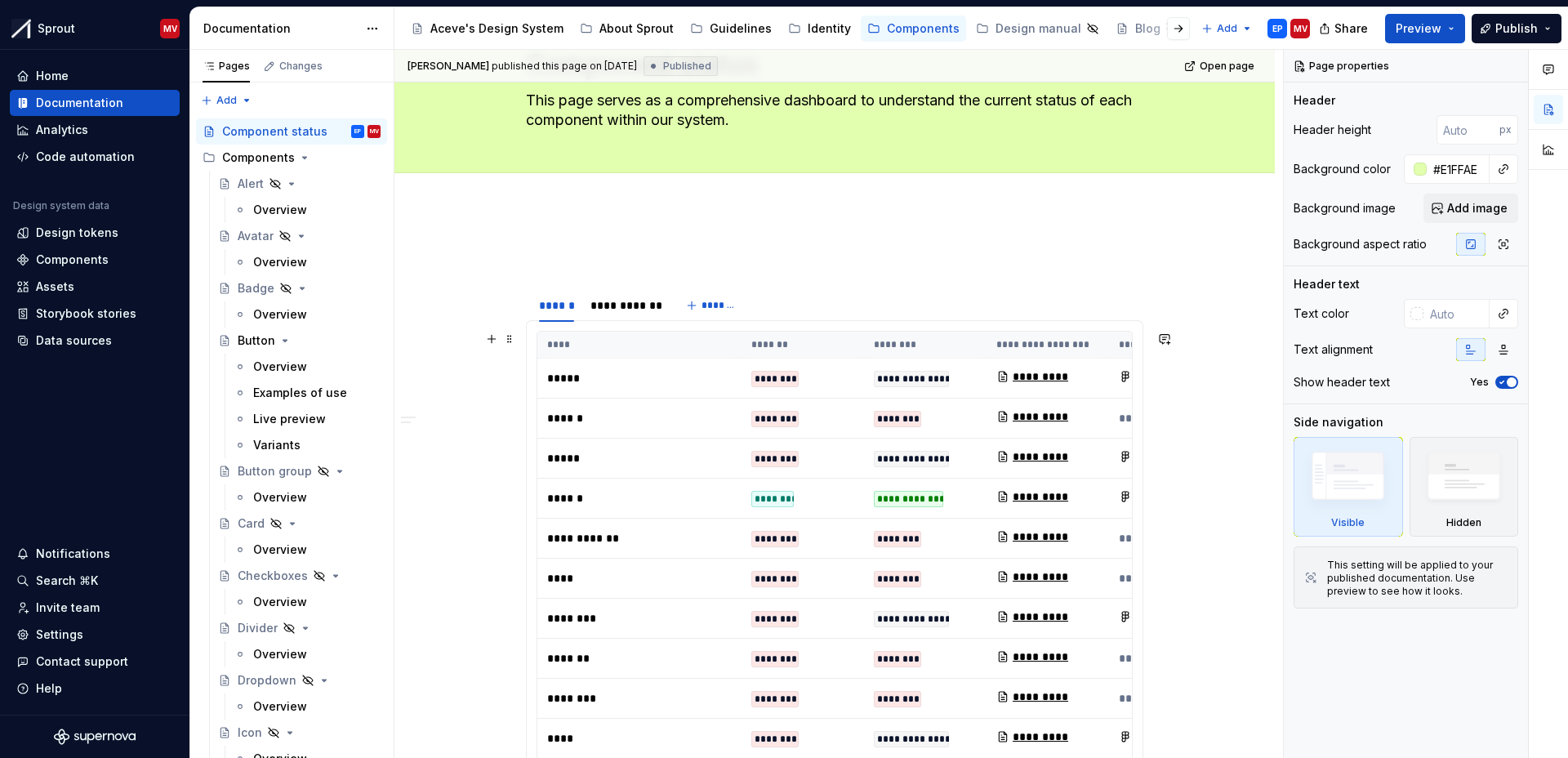
scroll to position [193, 0]
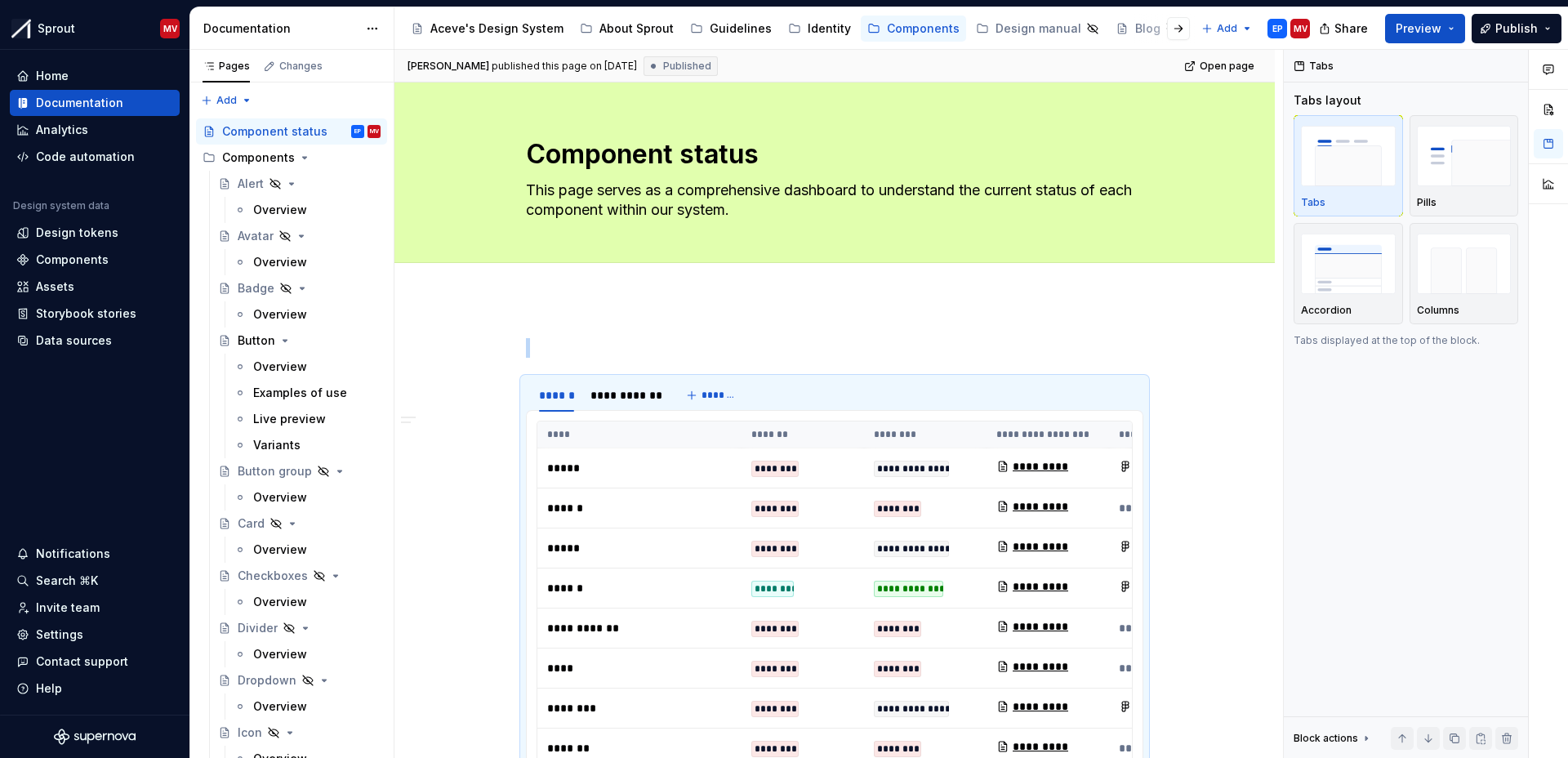
scroll to position [202, 0]
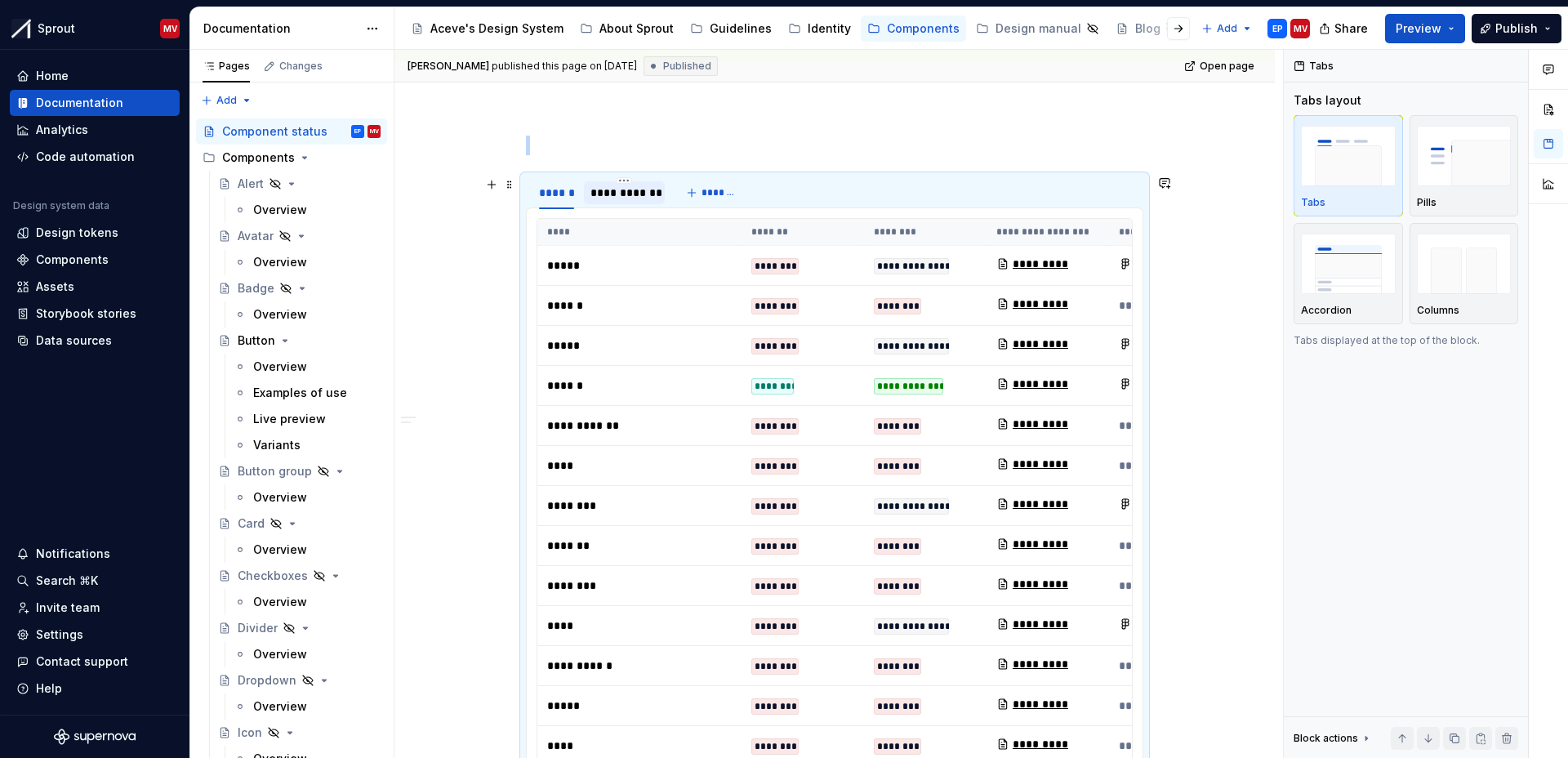
click at [625, 194] on div "**********" at bounding box center [624, 192] width 67 height 16
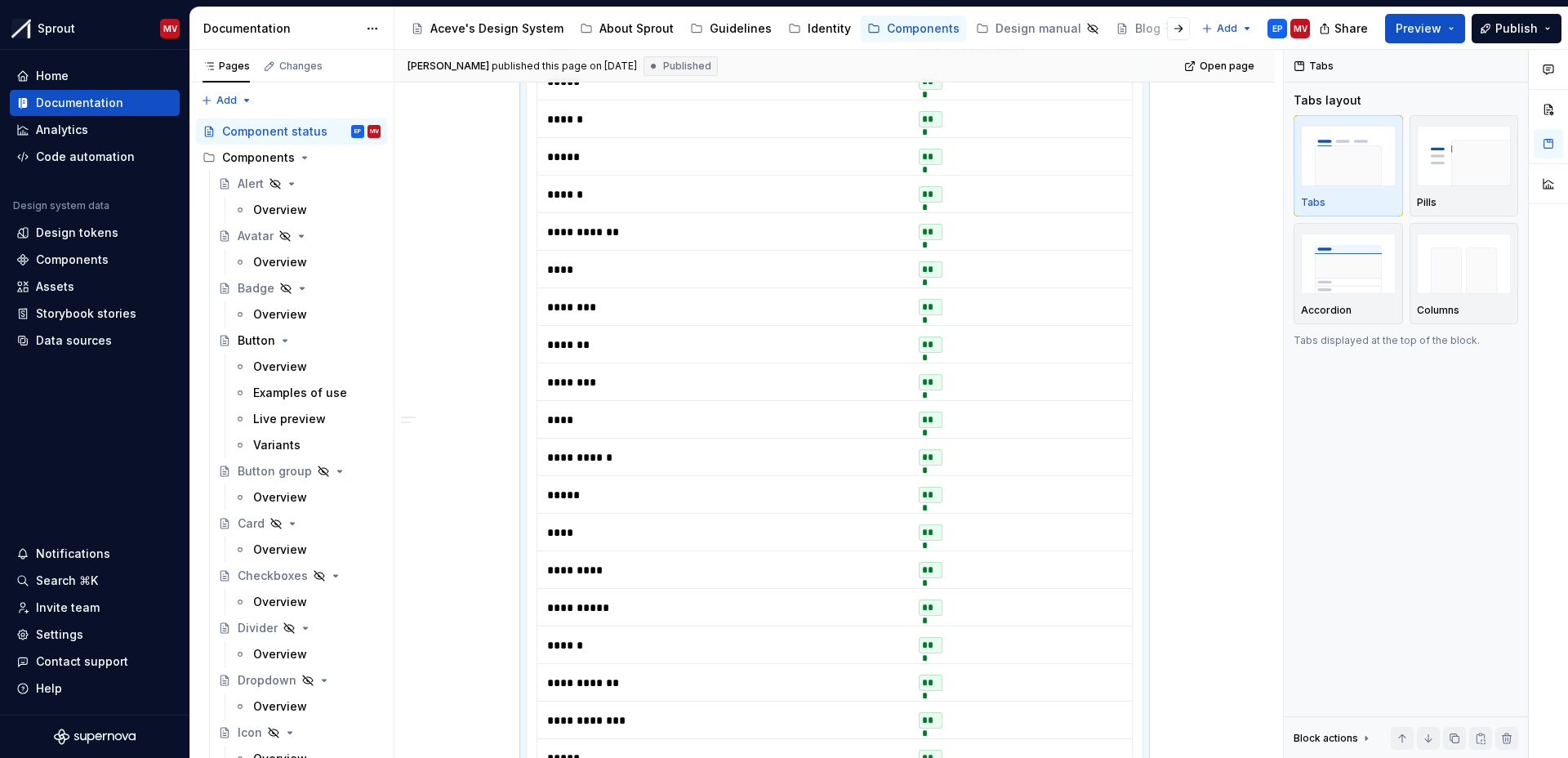
scroll to position [0, 0]
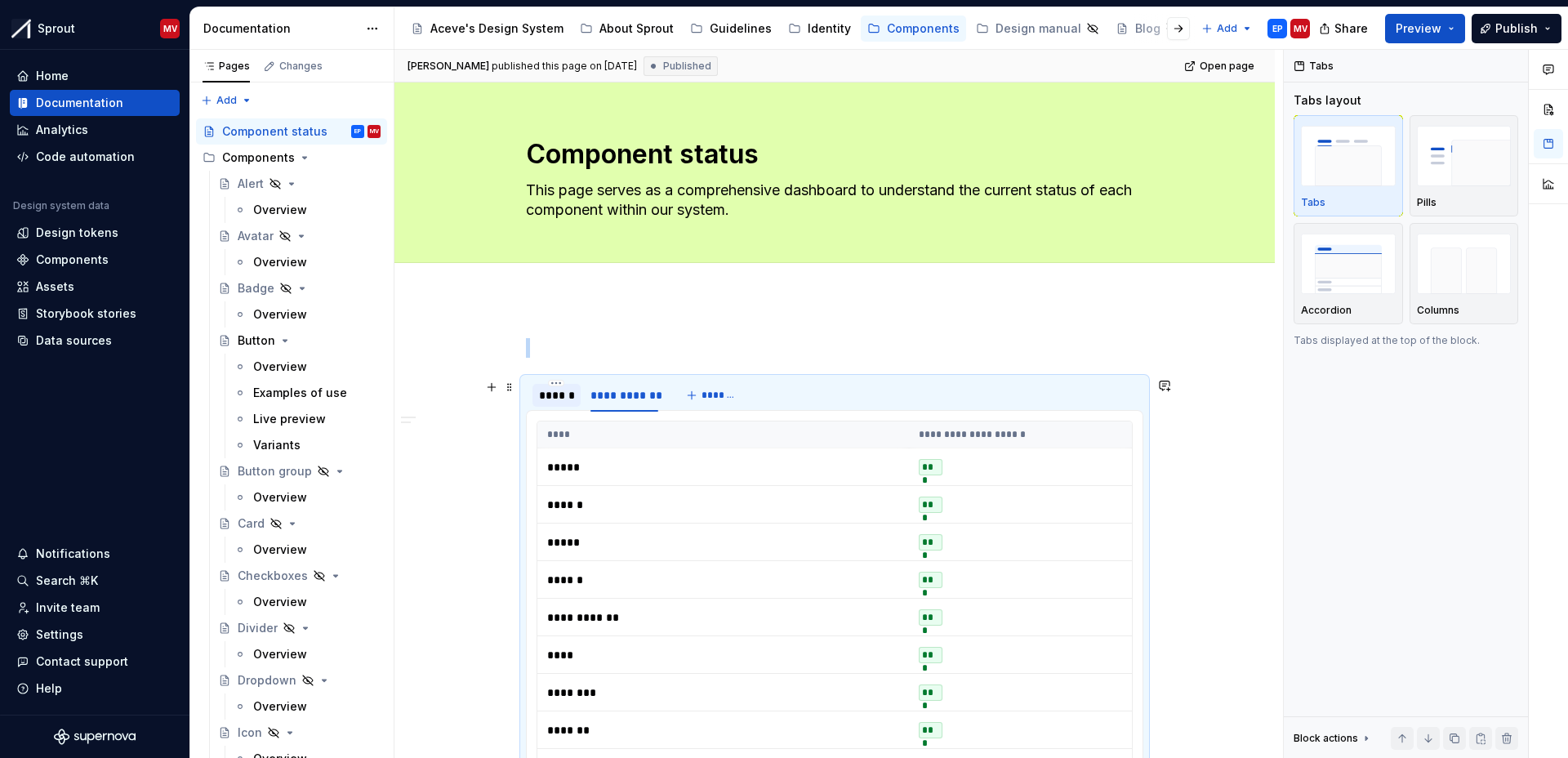
click at [555, 391] on div "******" at bounding box center [557, 395] width 35 height 16
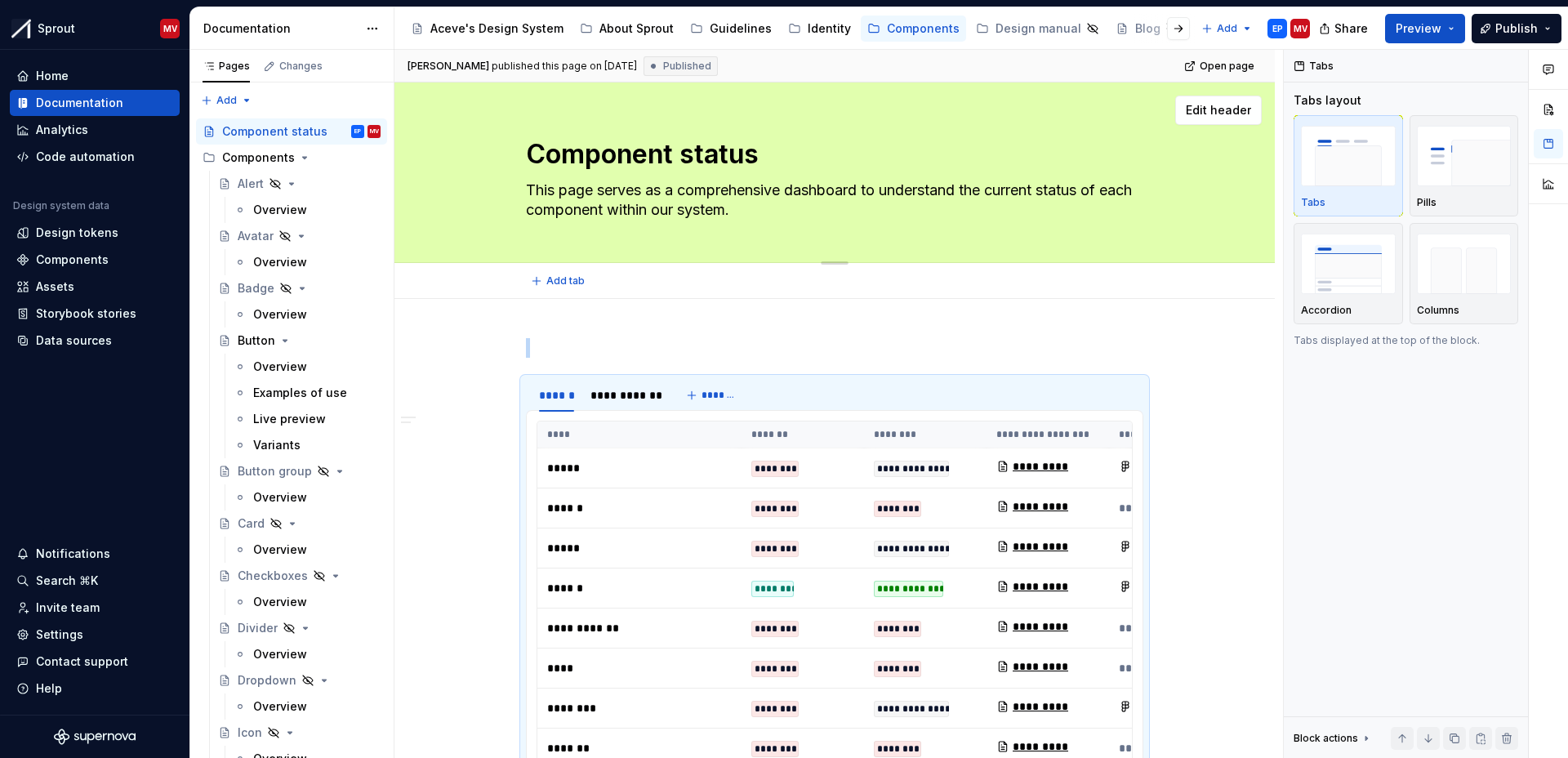
click at [1026, 262] on div "Component status This page serves as a comprehensive dashboard to understand th…" at bounding box center [834, 172] width 617 height 180
click at [833, 260] on div at bounding box center [834, 261] width 114 height 4
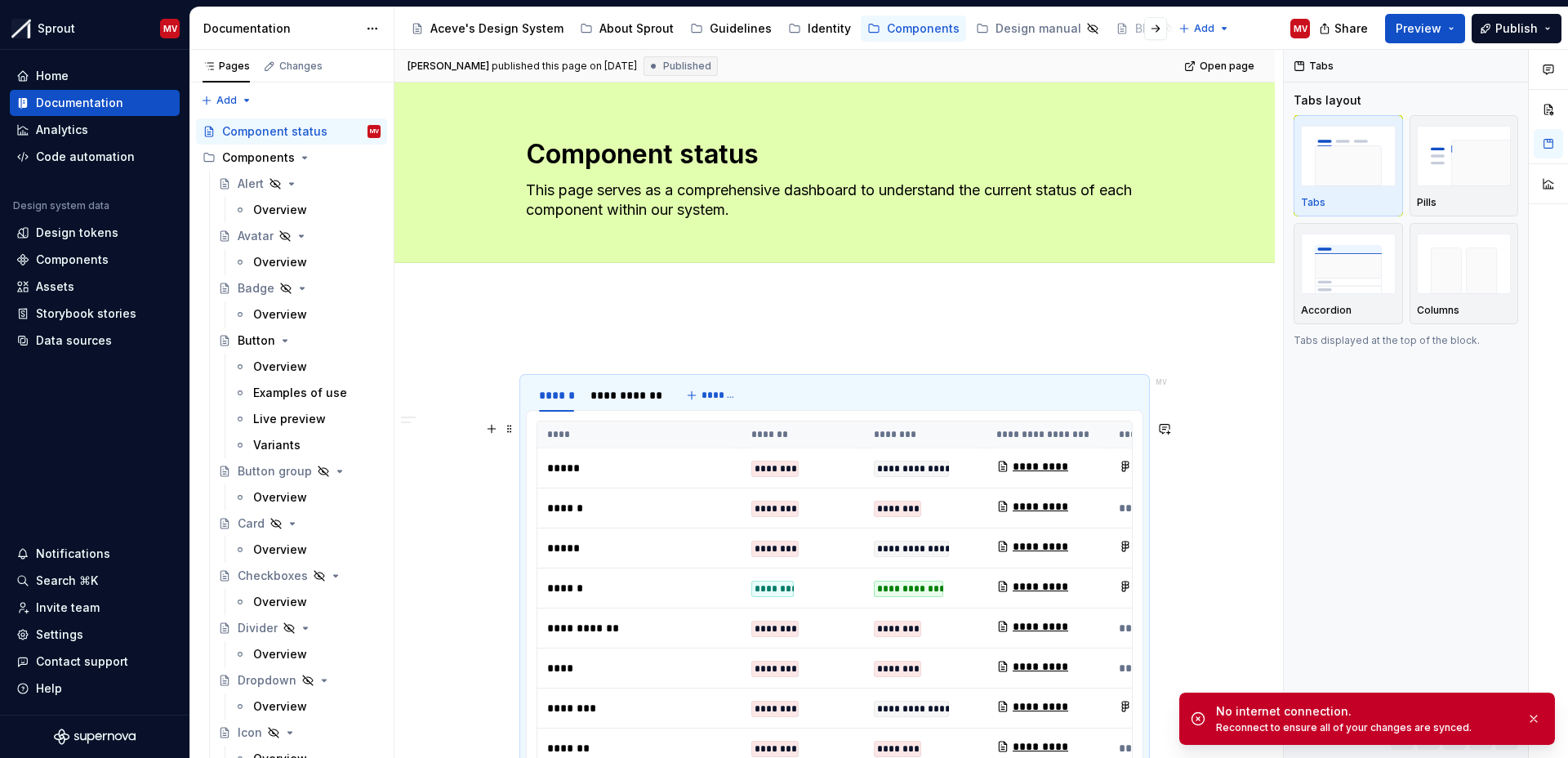
type textarea "*"
